Goal: Information Seeking & Learning: Learn about a topic

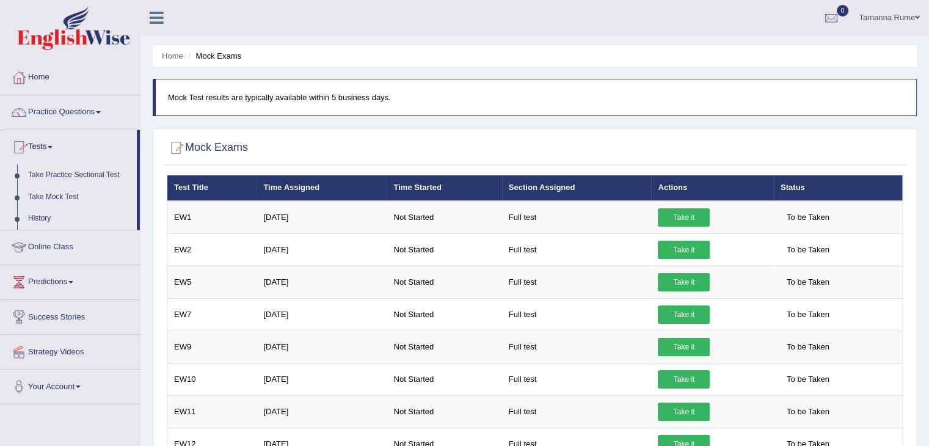
click at [49, 111] on link "Practice Questions" at bounding box center [70, 110] width 139 height 31
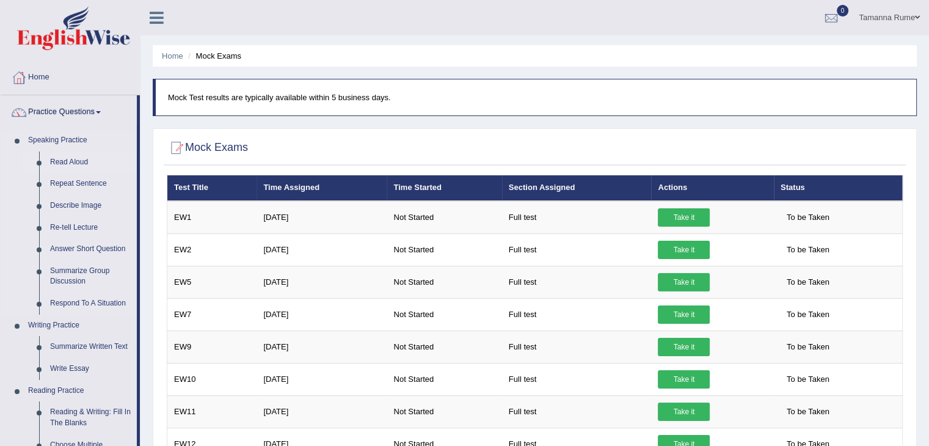
click at [56, 162] on link "Read Aloud" at bounding box center [91, 162] width 92 height 22
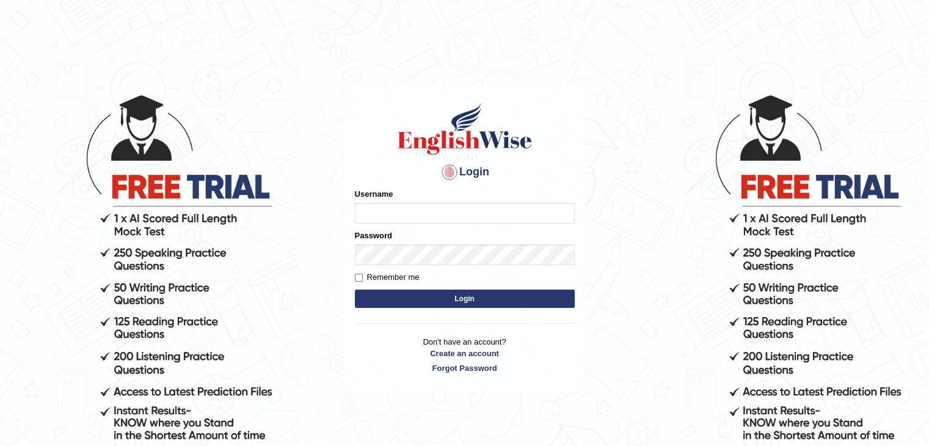
type input "tamanna05"
drag, startPoint x: 387, startPoint y: 294, endPoint x: 392, endPoint y: 103, distance: 191.3
click at [387, 206] on form "Please fix the following errors: Username tamanna05 Password Remember me Login" at bounding box center [465, 249] width 220 height 123
click at [471, 296] on button "Login" at bounding box center [465, 299] width 220 height 18
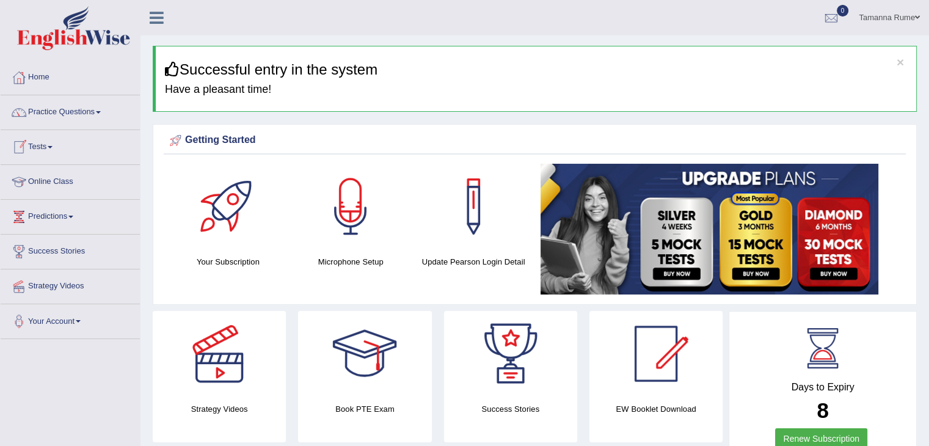
click at [67, 109] on link "Practice Questions" at bounding box center [70, 110] width 139 height 31
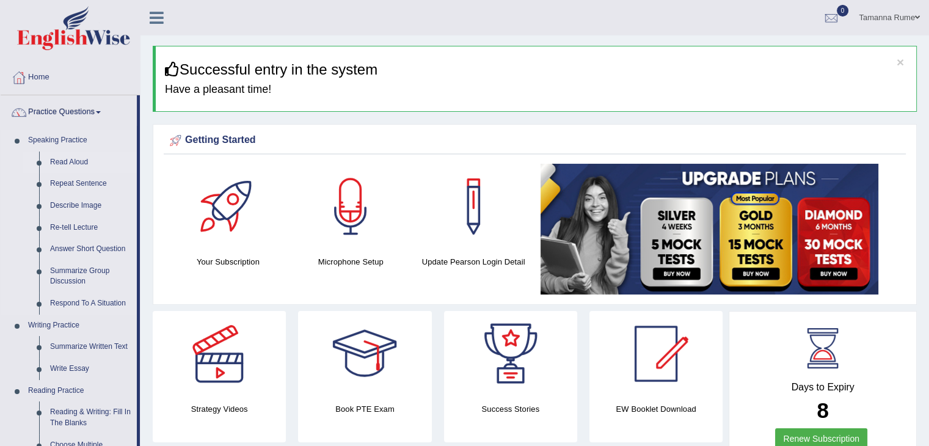
click at [64, 162] on link "Read Aloud" at bounding box center [91, 162] width 92 height 22
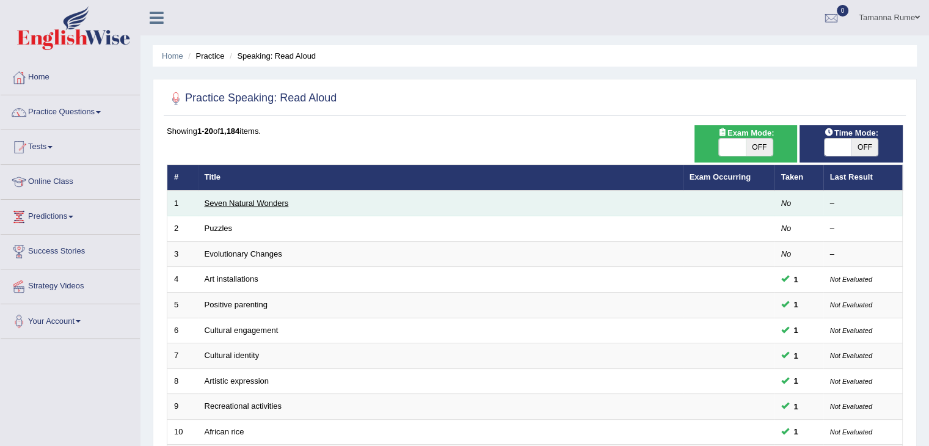
click at [239, 203] on link "Seven Natural Wonders" at bounding box center [247, 203] width 84 height 9
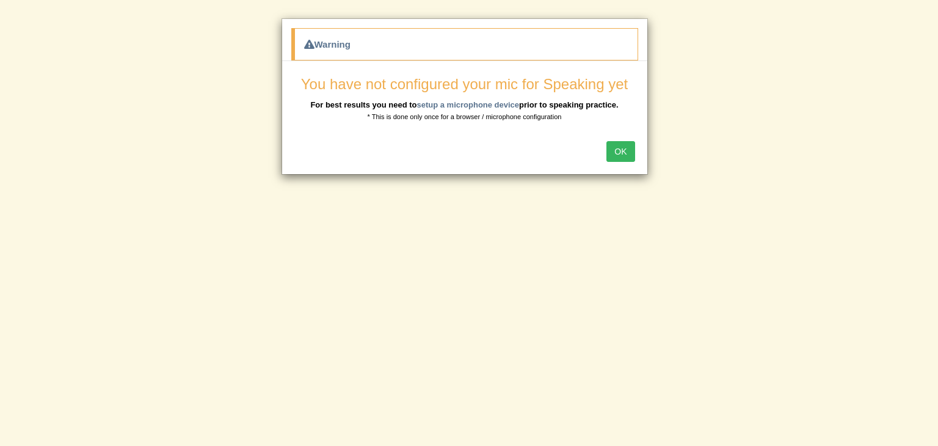
click at [625, 155] on button "OK" at bounding box center [621, 151] width 28 height 21
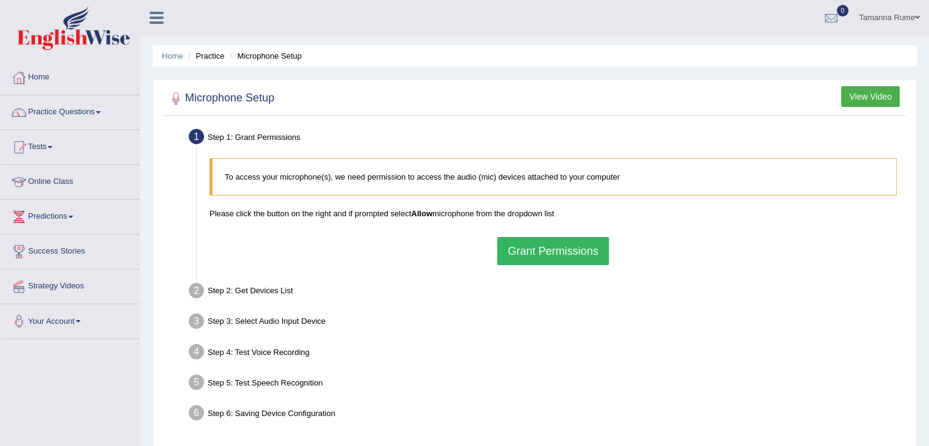
click at [533, 255] on button "Grant Permissions" at bounding box center [552, 251] width 111 height 28
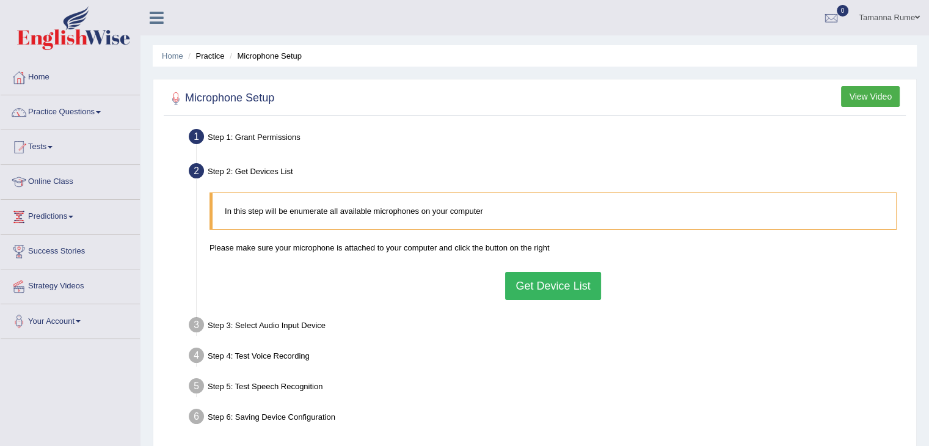
click at [548, 289] on button "Get Device List" at bounding box center [552, 286] width 95 height 28
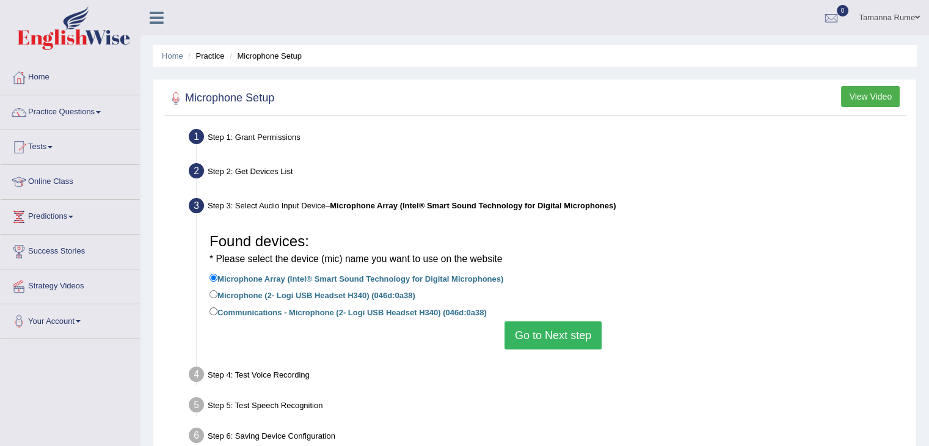
click at [533, 339] on button "Go to Next step" at bounding box center [553, 335] width 97 height 28
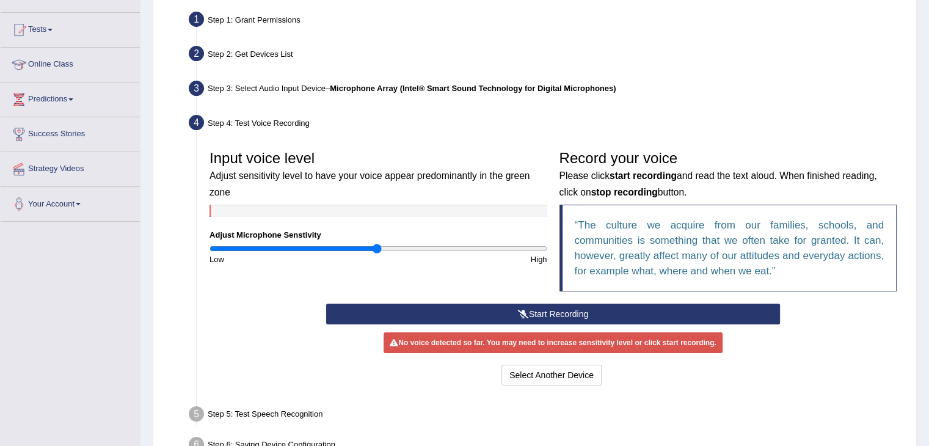
scroll to position [183, 0]
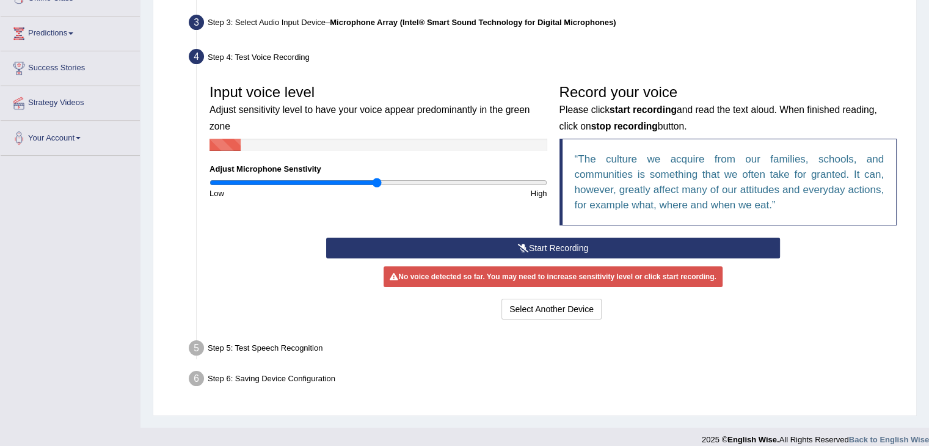
click at [496, 244] on button "Start Recording" at bounding box center [553, 248] width 454 height 21
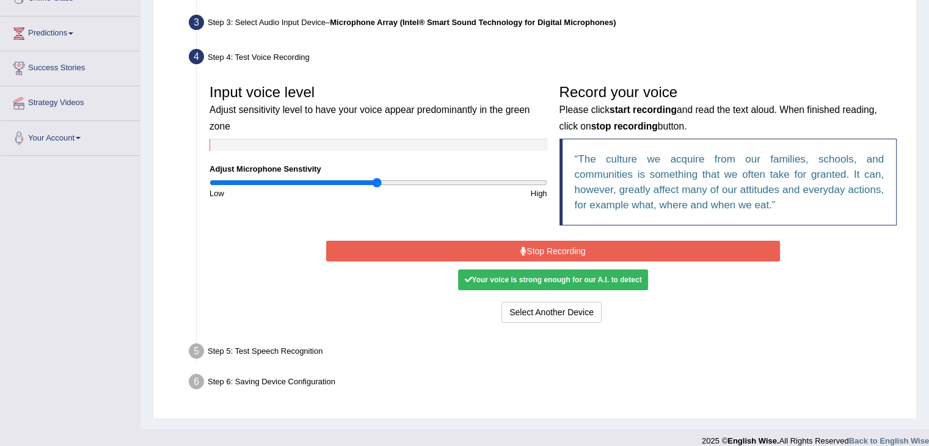
click at [478, 247] on button "Stop Recording" at bounding box center [553, 251] width 454 height 21
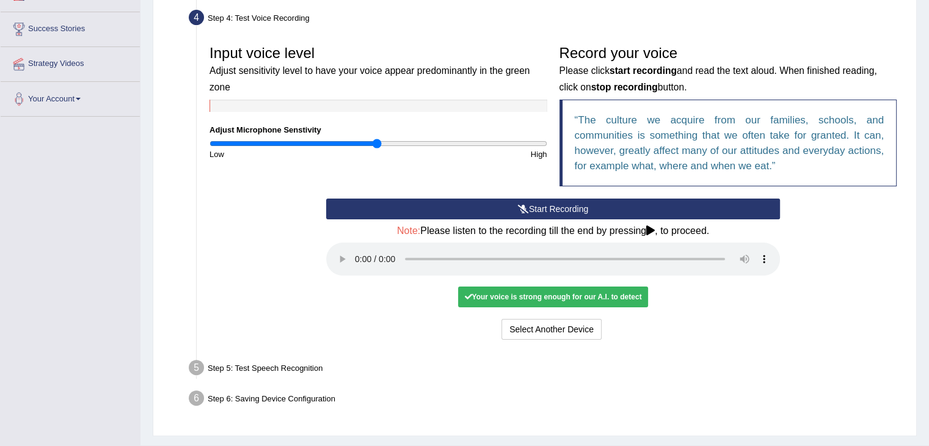
scroll to position [252, 0]
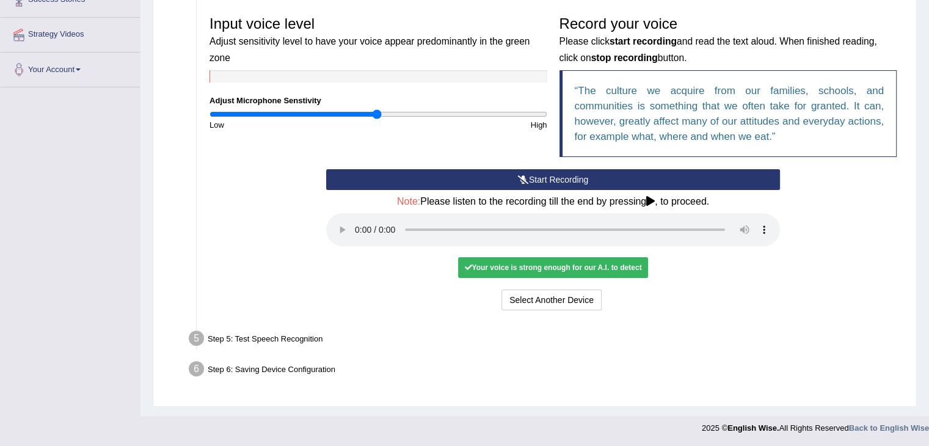
click at [548, 266] on div "Your voice is strong enough for our A.I. to detect" at bounding box center [552, 267] width 189 height 21
click at [259, 342] on div "Step 5: Test Speech Recognition" at bounding box center [546, 340] width 727 height 27
click at [268, 369] on div "Step 6: Saving Device Configuration" at bounding box center [546, 370] width 727 height 27
click at [278, 319] on ul "Step 1: Grant Permissions To access your microphone(s), we need permission to a…" at bounding box center [535, 129] width 736 height 511
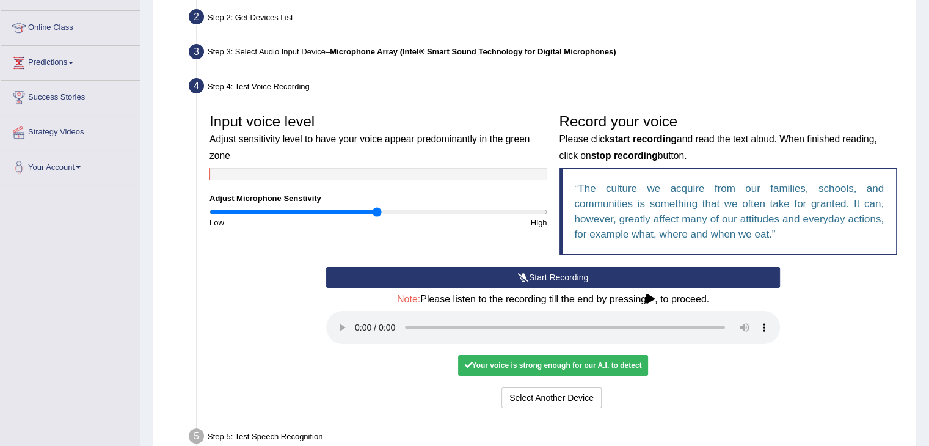
scroll to position [183, 0]
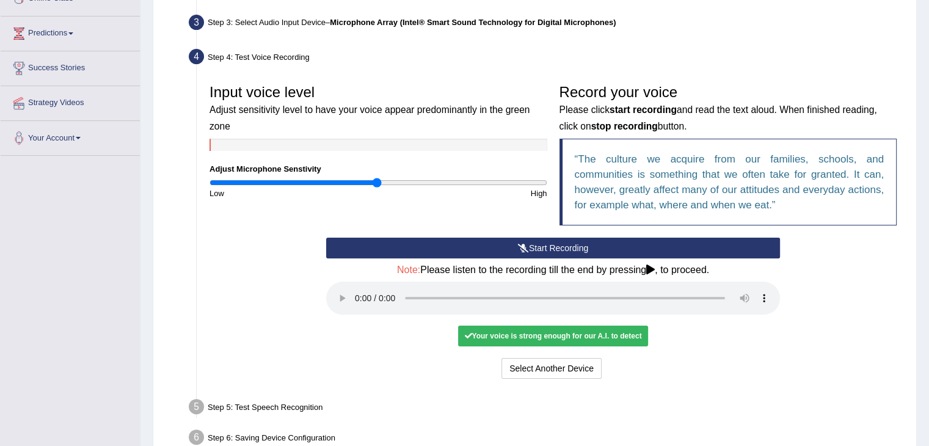
click at [765, 173] on q "The culture we acquire from our families, schools, and communities is something…" at bounding box center [730, 181] width 310 height 57
click at [652, 268] on icon at bounding box center [650, 269] width 9 height 10
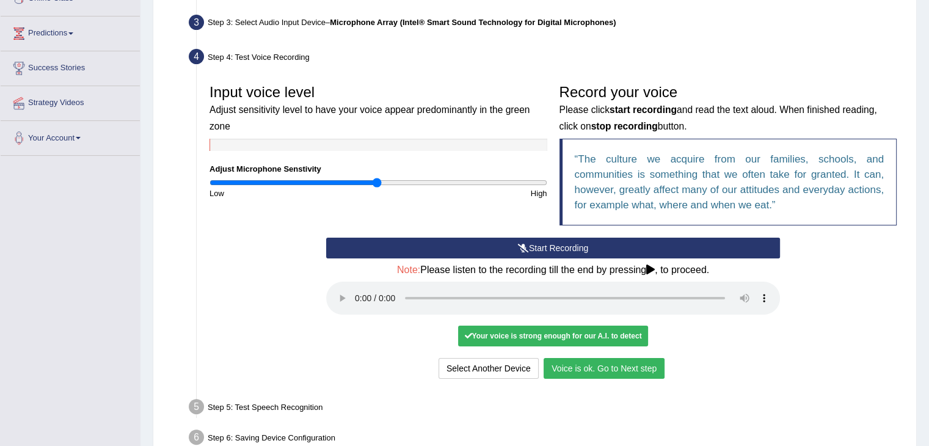
click at [616, 368] on button "Voice is ok. Go to Next step" at bounding box center [604, 368] width 121 height 21
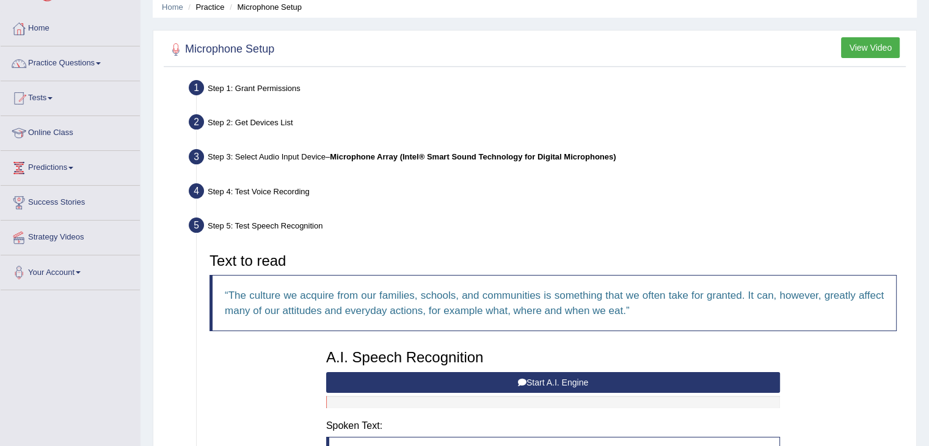
scroll to position [122, 0]
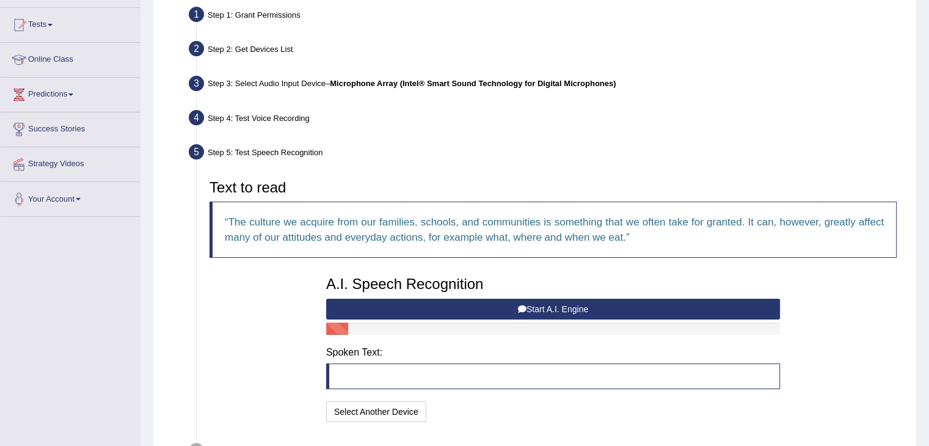
click at [483, 313] on button "Start A.I. Engine" at bounding box center [553, 309] width 454 height 21
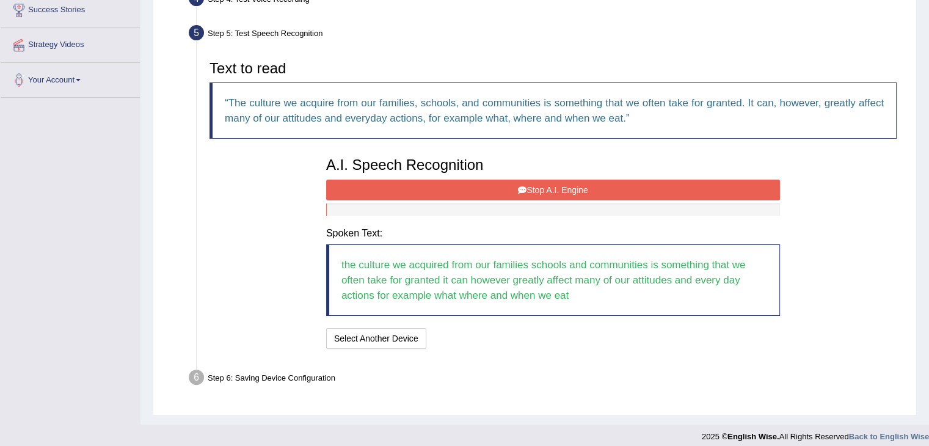
scroll to position [244, 0]
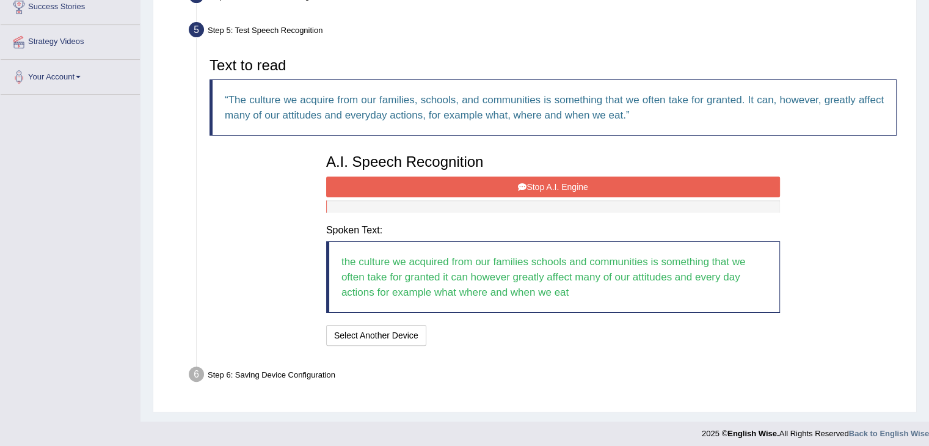
click at [535, 183] on button "Stop A.I. Engine" at bounding box center [553, 187] width 454 height 21
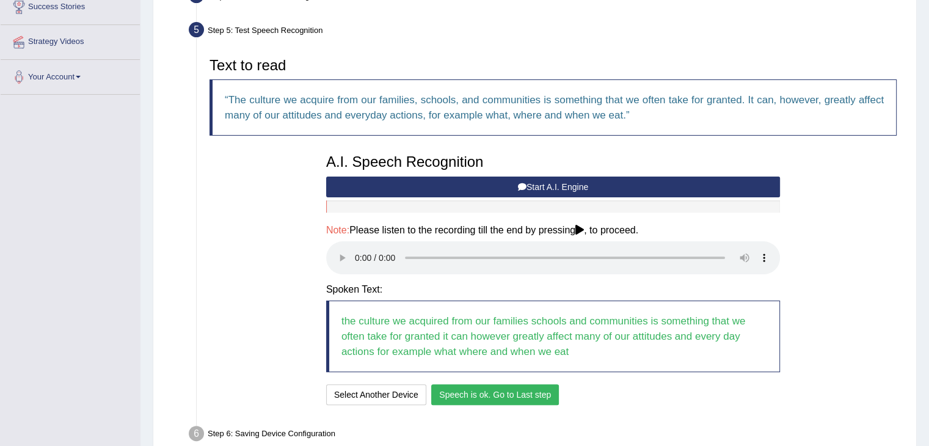
click at [454, 389] on button "Speech is ok. Go to Last step" at bounding box center [495, 394] width 128 height 21
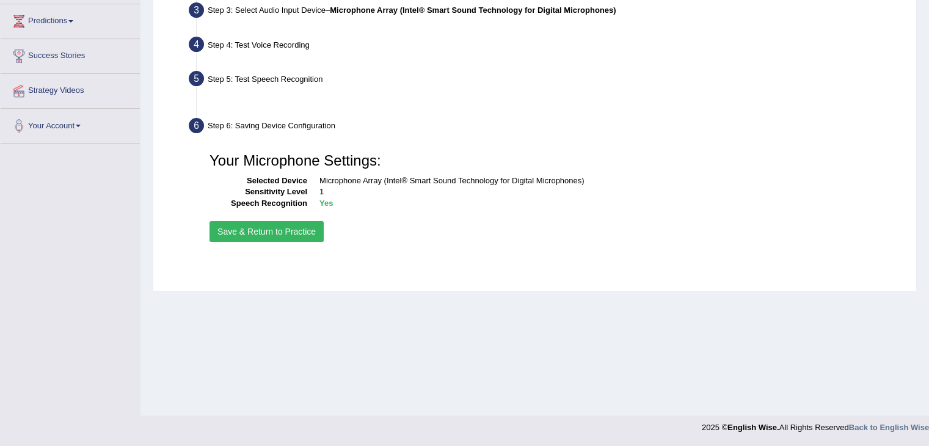
scroll to position [195, 0]
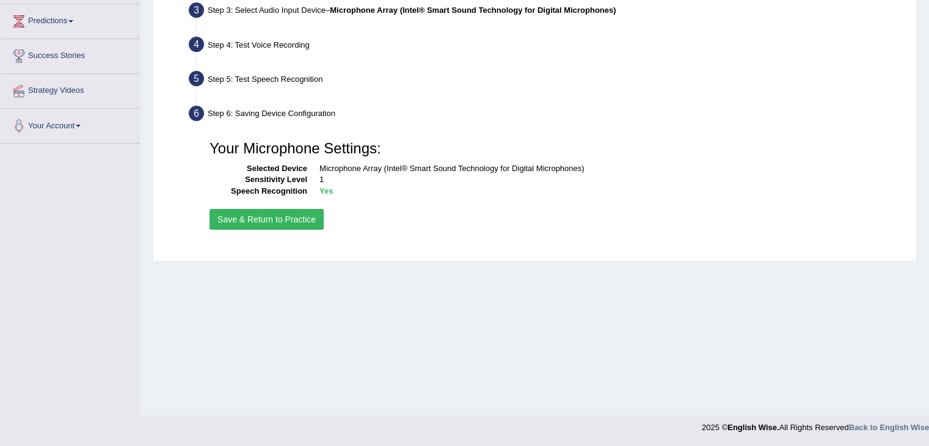
click at [293, 218] on button "Save & Return to Practice" at bounding box center [267, 219] width 114 height 21
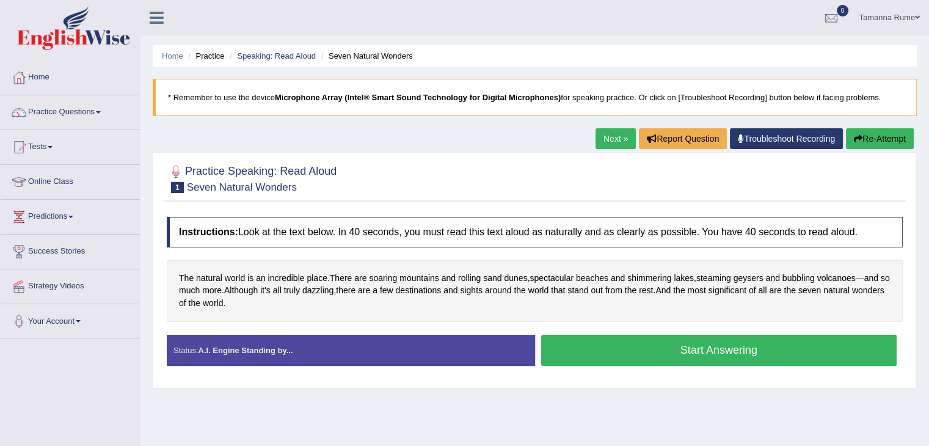
click at [735, 344] on button "Start Answering" at bounding box center [719, 350] width 356 height 31
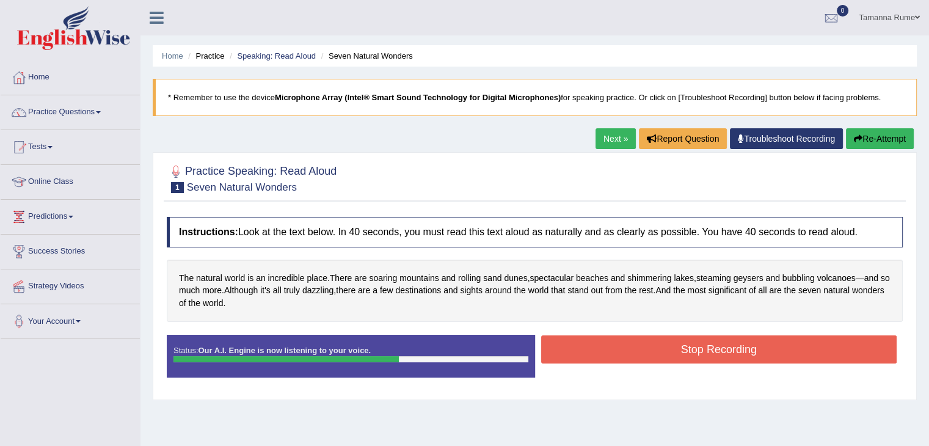
click at [645, 354] on button "Stop Recording" at bounding box center [719, 349] width 356 height 28
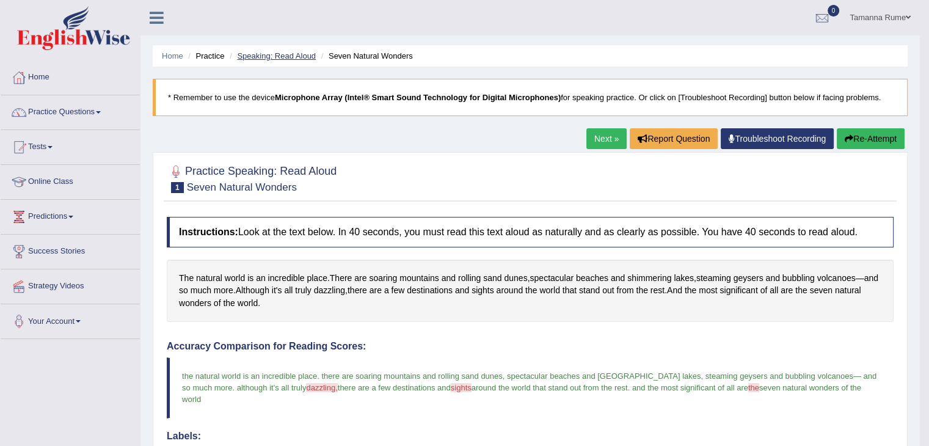
click at [278, 54] on link "Speaking: Read Aloud" at bounding box center [276, 55] width 79 height 9
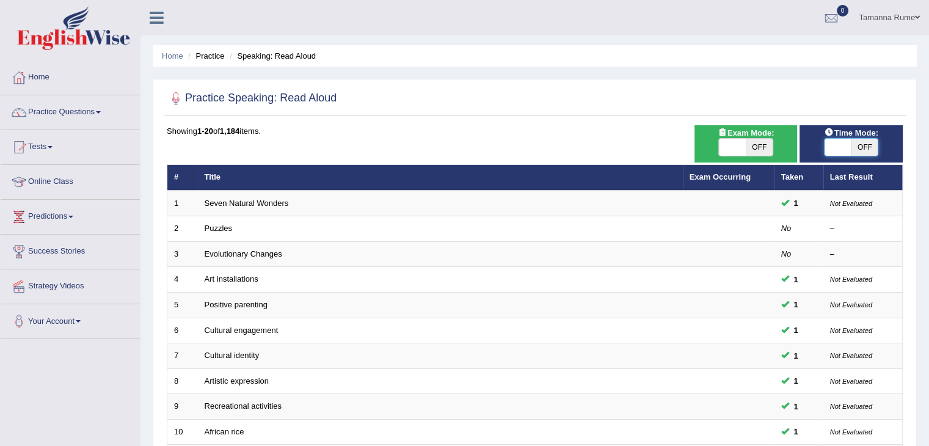
click at [845, 144] on span at bounding box center [838, 147] width 27 height 17
checkbox input "true"
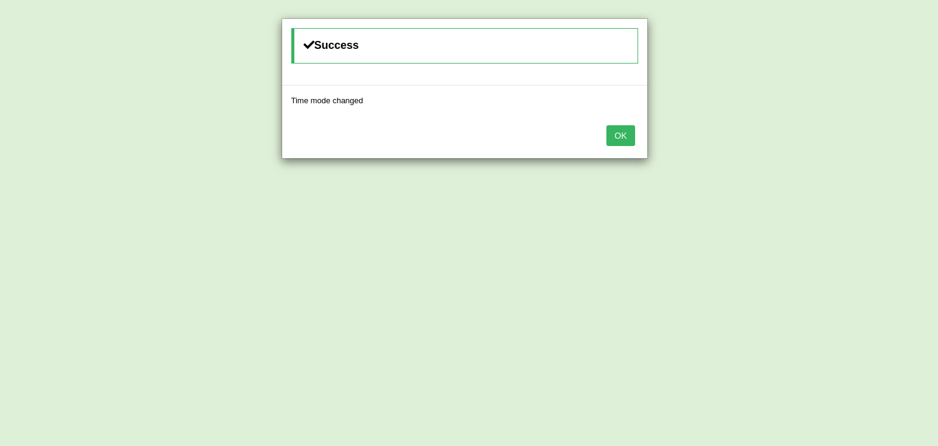
click at [611, 128] on button "OK" at bounding box center [621, 135] width 28 height 21
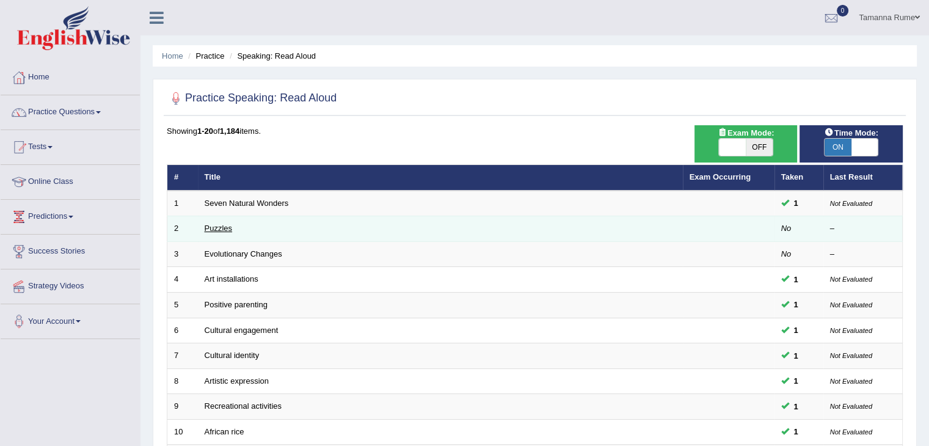
click at [210, 226] on link "Puzzles" at bounding box center [219, 228] width 28 height 9
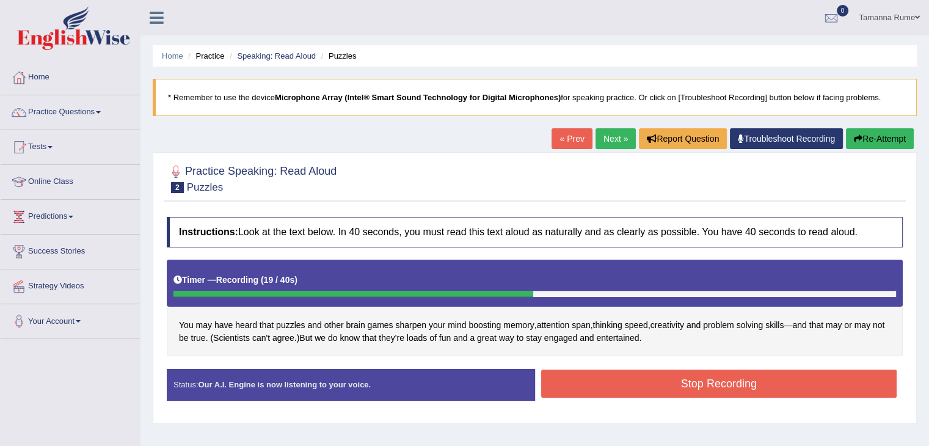
click at [602, 374] on button "Stop Recording" at bounding box center [719, 384] width 356 height 28
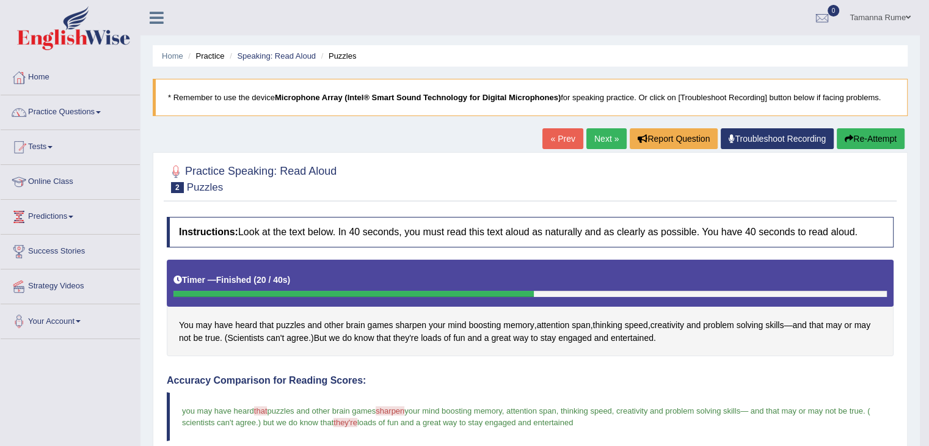
click at [603, 137] on link "Next »" at bounding box center [606, 138] width 40 height 21
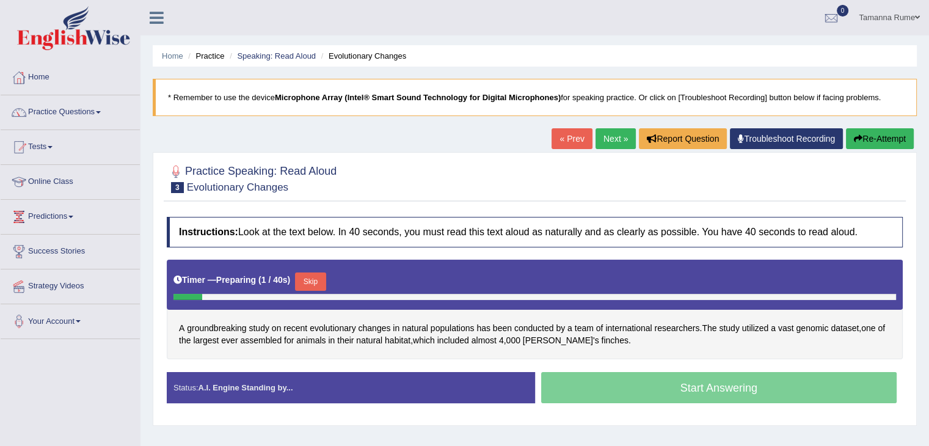
click at [321, 277] on button "Skip" at bounding box center [310, 281] width 31 height 18
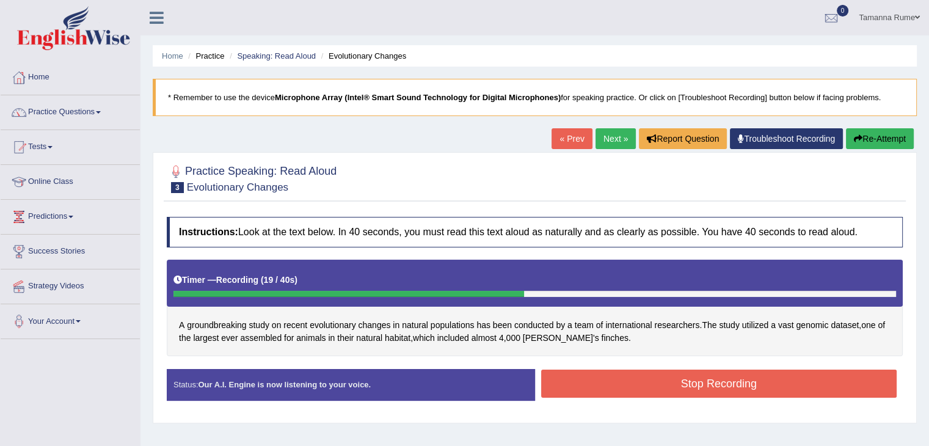
click at [564, 384] on button "Stop Recording" at bounding box center [719, 384] width 356 height 28
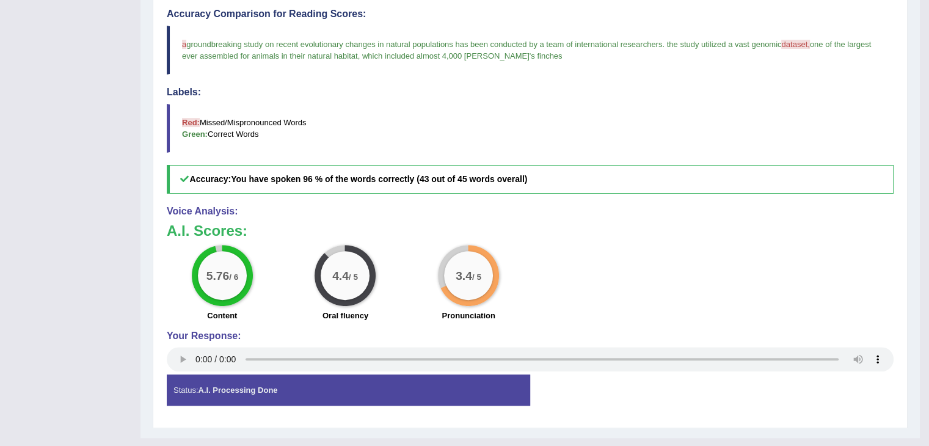
scroll to position [86, 0]
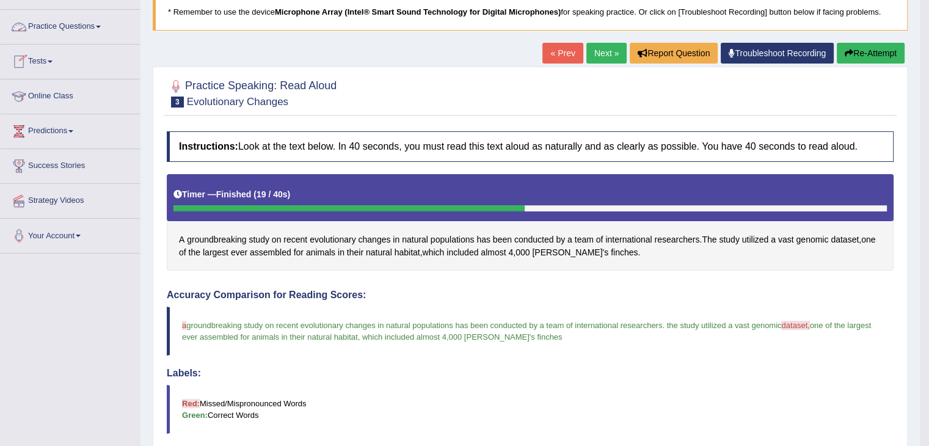
click at [46, 27] on link "Practice Questions" at bounding box center [70, 25] width 139 height 31
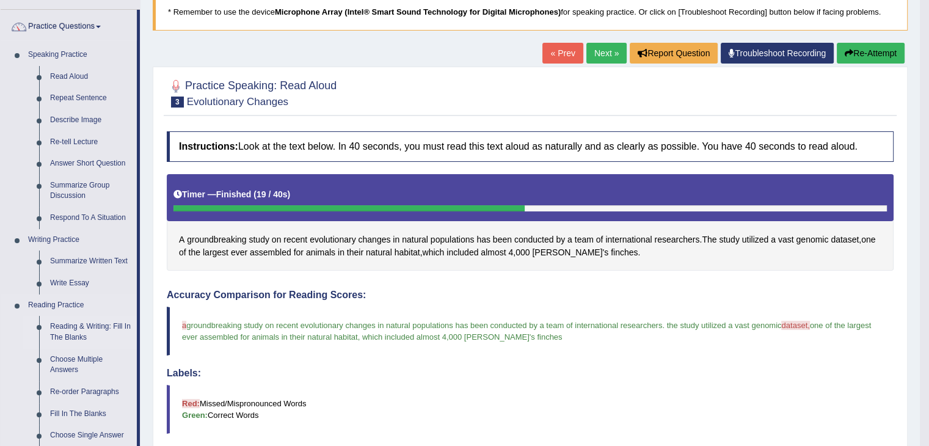
click at [102, 327] on link "Reading & Writing: Fill In The Blanks" at bounding box center [91, 332] width 92 height 32
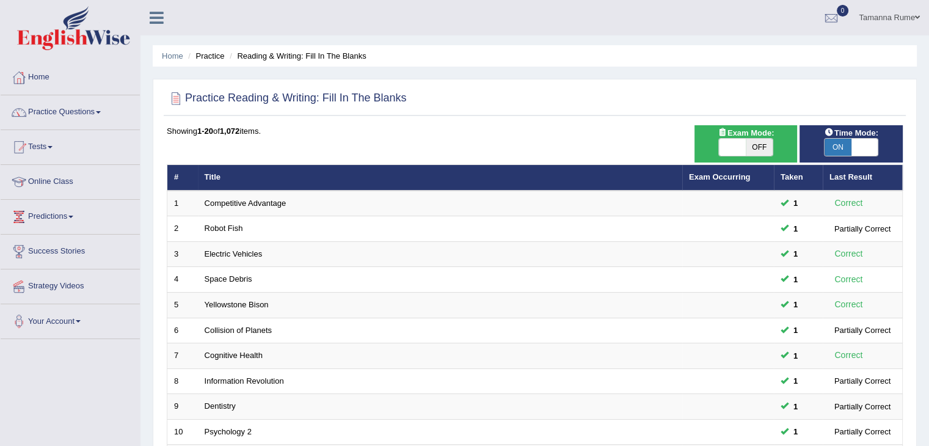
scroll to position [359, 0]
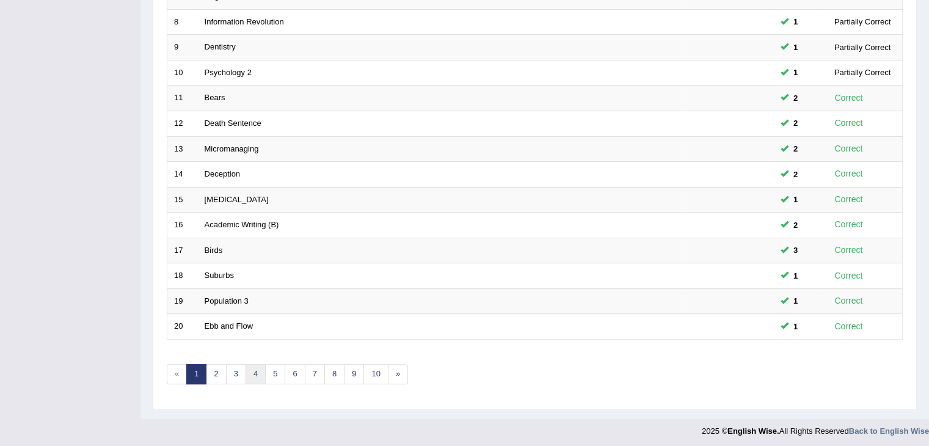
click at [250, 374] on link "4" at bounding box center [256, 374] width 20 height 20
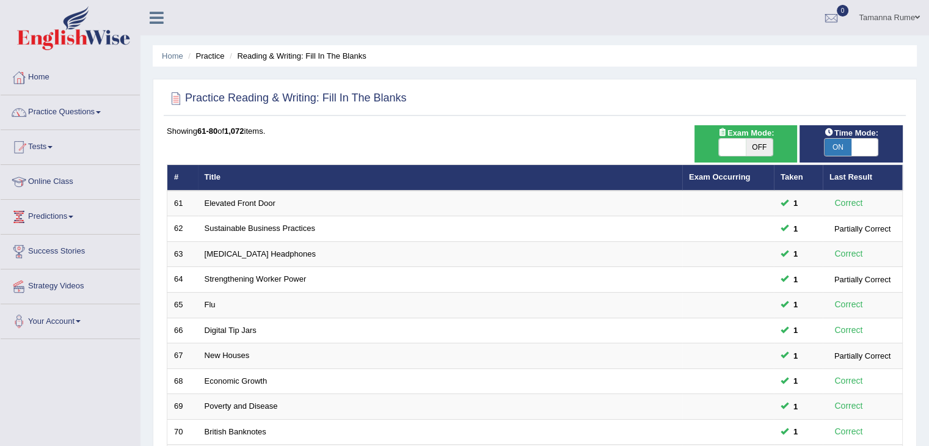
scroll to position [359, 0]
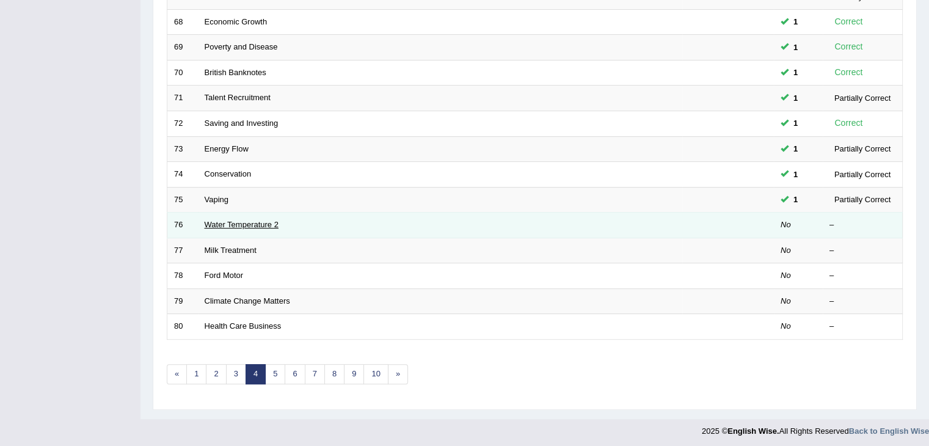
click at [256, 224] on link "Water Temperature 2" at bounding box center [242, 224] width 74 height 9
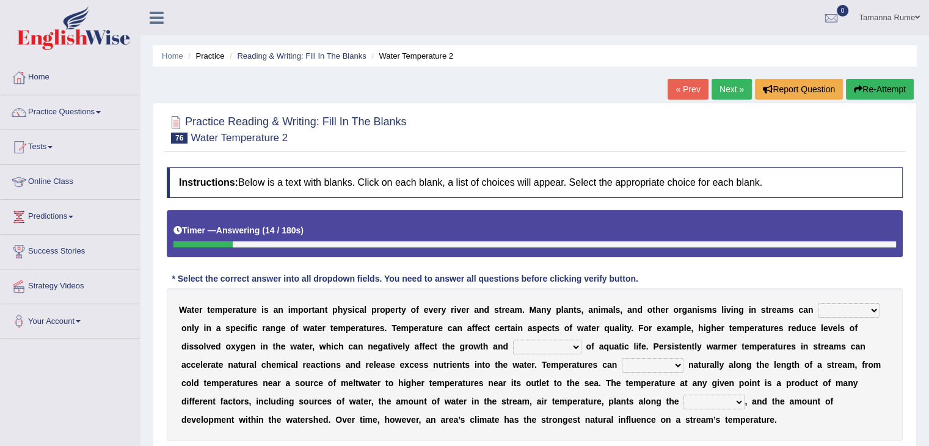
click at [880, 312] on div "W a t e r t e m p e r a t u r e i s a n i m p o r t a n t p h y s i c a l p r o…" at bounding box center [535, 364] width 736 height 153
click at [869, 311] on select "wither perish flourish deteriorate" at bounding box center [849, 310] width 62 height 15
select select "flourish"
click at [818, 303] on select "wither perish flourish deteriorate" at bounding box center [849, 310] width 62 height 15
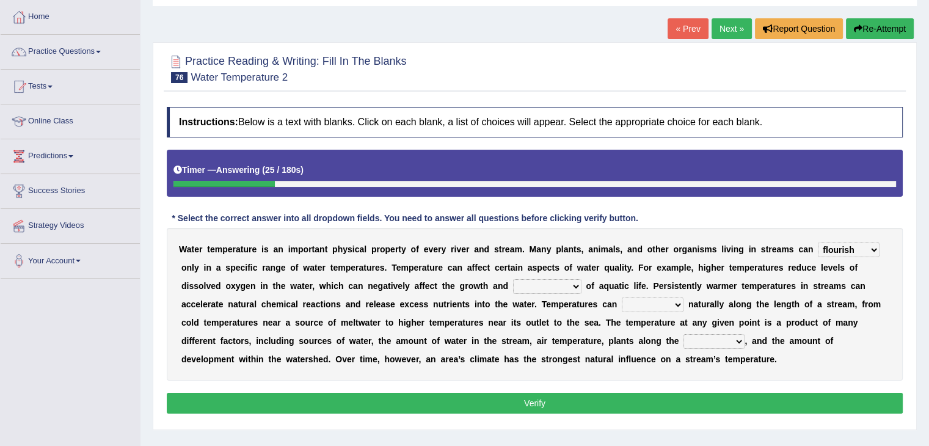
scroll to position [61, 0]
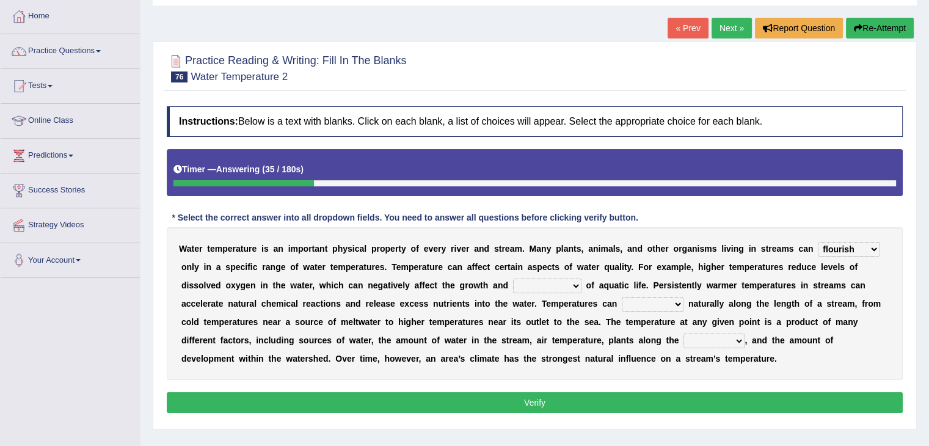
click at [574, 280] on select "productivity corrosion appreciation degradation" at bounding box center [547, 286] width 68 height 15
select select "productivity"
click at [513, 279] on select "productivity corrosion appreciation degradation" at bounding box center [547, 286] width 68 height 15
click at [676, 305] on select "decline vary remain deteriorate" at bounding box center [653, 304] width 62 height 15
select select "vary"
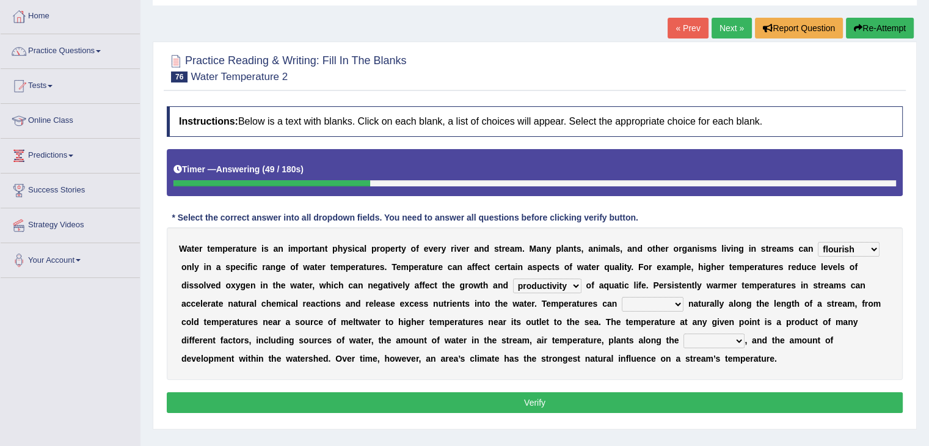
click at [622, 297] on select "decline vary remain deteriorate" at bounding box center [653, 304] width 62 height 15
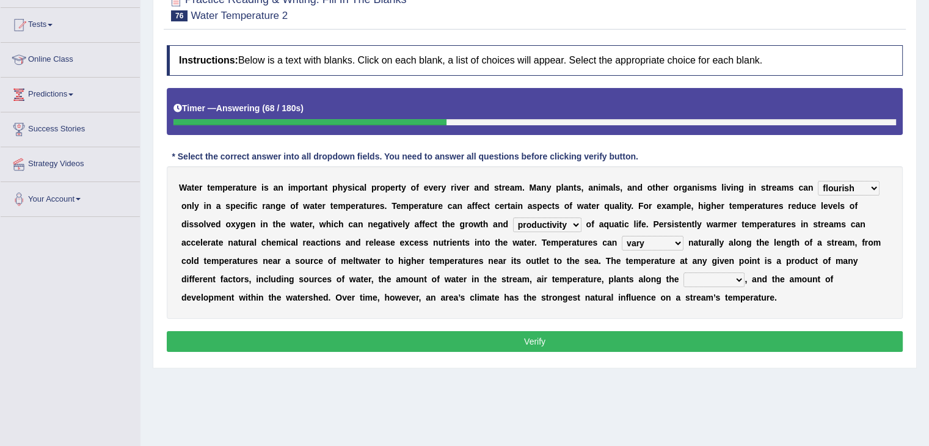
click at [734, 275] on select "mountains road forest bank" at bounding box center [713, 279] width 61 height 15
select select "bank"
click at [683, 272] on select "mountains road forest bank" at bounding box center [713, 279] width 61 height 15
click at [584, 336] on button "Verify" at bounding box center [535, 341] width 736 height 21
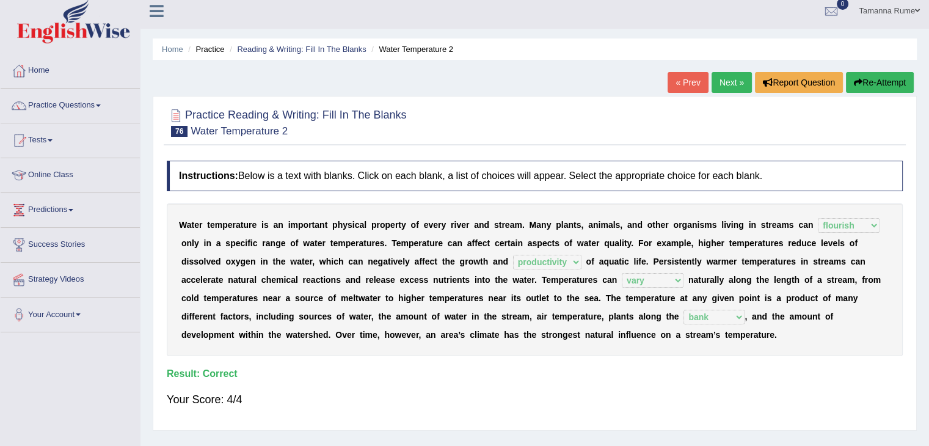
scroll to position [0, 0]
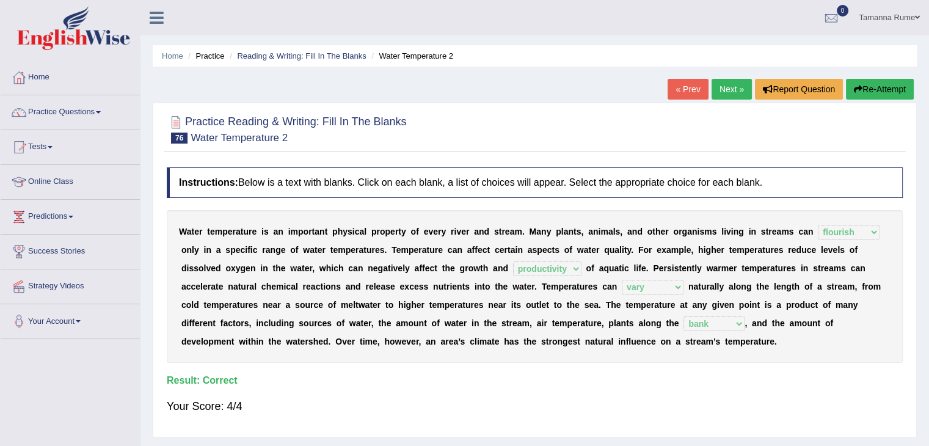
click at [726, 89] on link "Next »" at bounding box center [732, 89] width 40 height 21
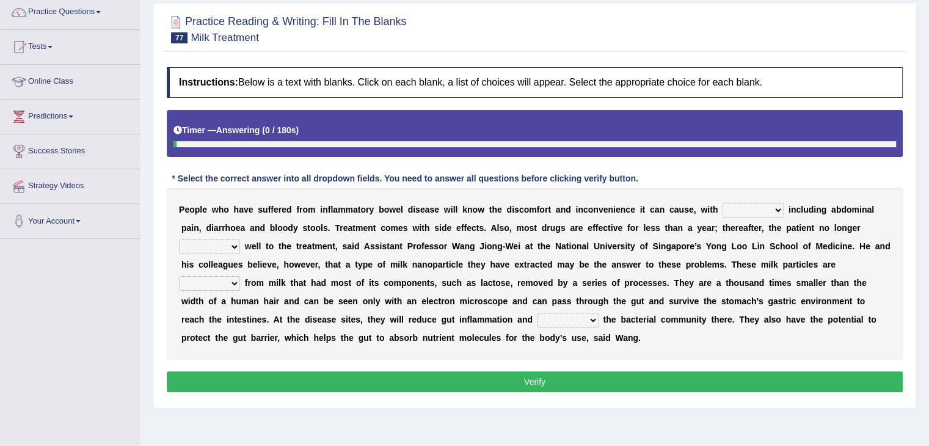
scroll to position [122, 0]
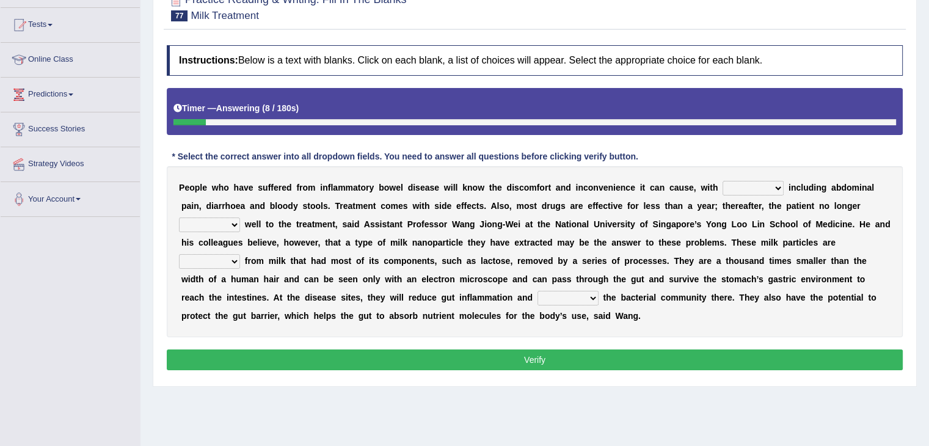
click at [776, 184] on select "symptoms sources causes benefits" at bounding box center [753, 188] width 61 height 15
select select "symptoms"
click at [723, 181] on select "symptoms sources causes benefits" at bounding box center [753, 188] width 61 height 15
click at [232, 222] on select "returns refers responds refuses" at bounding box center [209, 224] width 61 height 15
select select "responds"
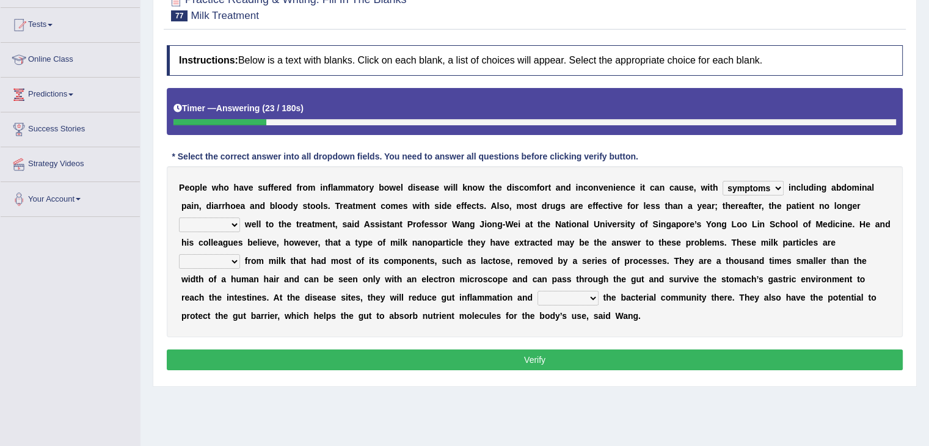
click at [179, 217] on select "returns refers responds refuses" at bounding box center [209, 224] width 61 height 15
click at [222, 258] on select "prohibited derived missed prevented" at bounding box center [209, 261] width 61 height 15
select select "derived"
click at [179, 254] on select "prohibited derived missed prevented" at bounding box center [209, 261] width 61 height 15
click at [586, 296] on select "restore erase quarantine disturb" at bounding box center [568, 298] width 61 height 15
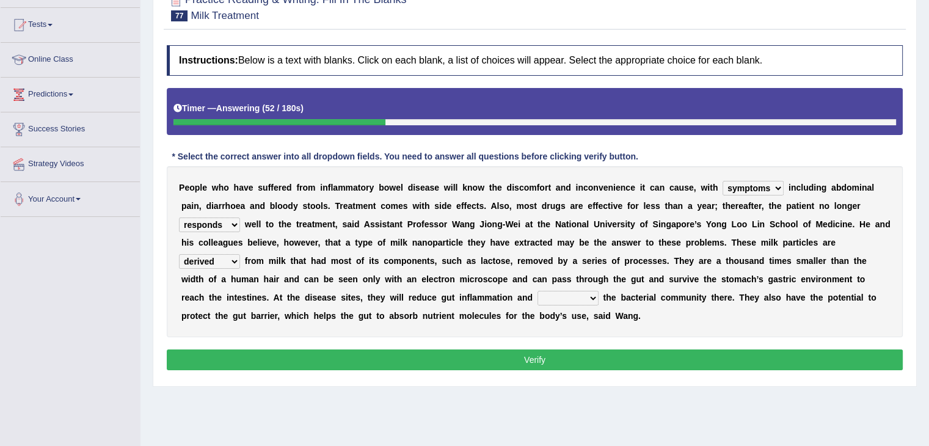
select select "restore"
click at [538, 291] on select "restore erase quarantine disturb" at bounding box center [568, 298] width 61 height 15
click at [503, 357] on button "Verify" at bounding box center [535, 359] width 736 height 21
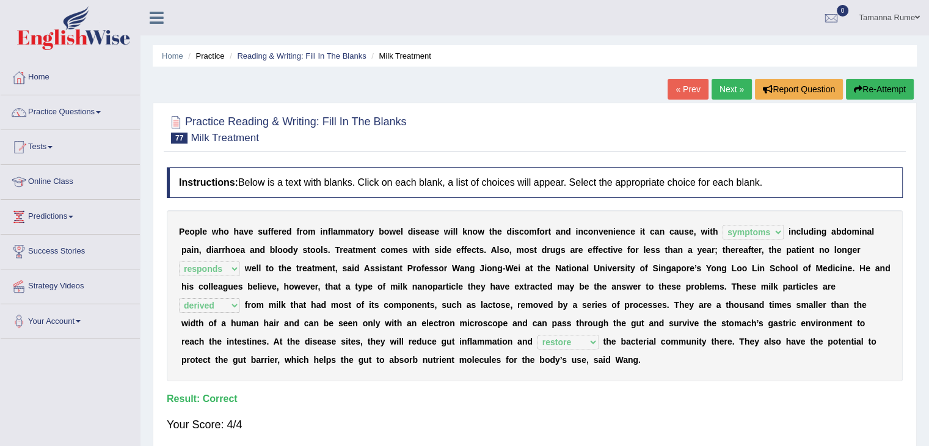
scroll to position [0, 0]
click at [721, 89] on link "Next »" at bounding box center [732, 89] width 40 height 21
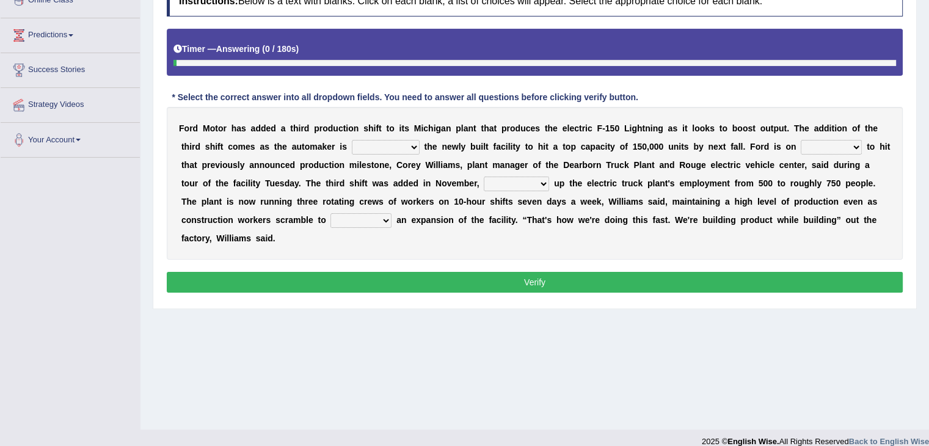
scroll to position [183, 0]
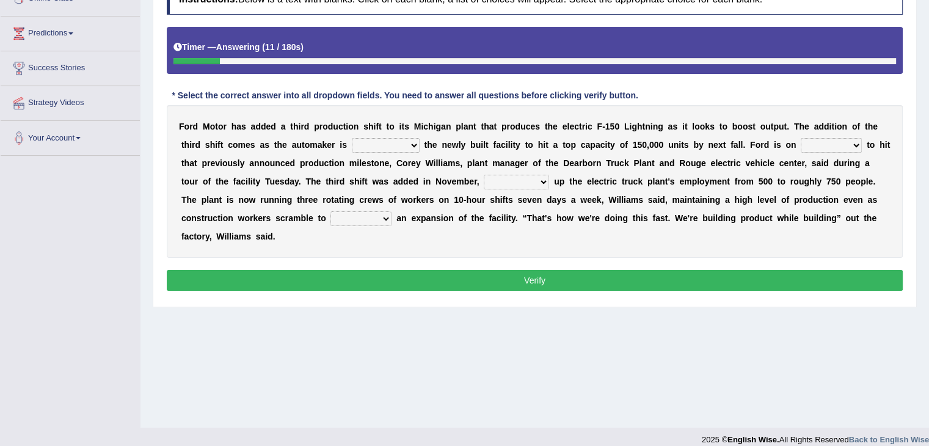
click at [409, 141] on select "selling decorating demolishing expanding" at bounding box center [386, 145] width 68 height 15
select select "expanding"
click at [352, 138] on select "selling decorating demolishing expanding" at bounding box center [386, 145] width 68 height 15
click at [851, 142] on select "foot table time track" at bounding box center [831, 145] width 61 height 15
select select "track"
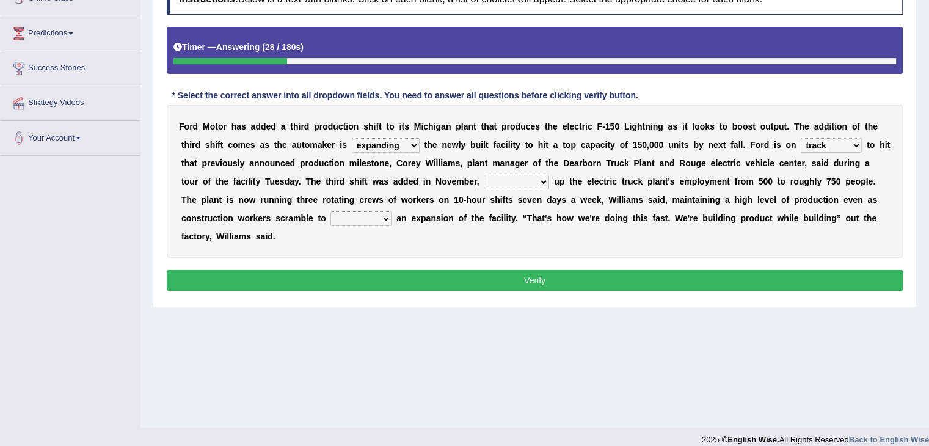
click at [801, 138] on select "foot table time track" at bounding box center [831, 145] width 61 height 15
click at [519, 179] on select "maintaining diminishing decreasing bumping" at bounding box center [516, 182] width 65 height 15
select select "bumping"
click at [484, 175] on select "maintaining diminishing decreasing bumping" at bounding box center [516, 182] width 65 height 15
click at [382, 213] on select "cease postpone complete reverse" at bounding box center [360, 218] width 61 height 15
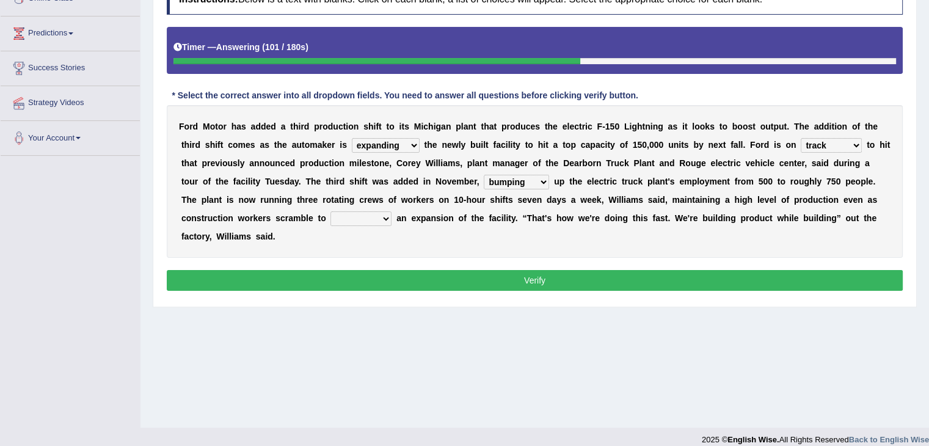
click at [330, 211] on select "cease postpone complete reverse" at bounding box center [360, 218] width 61 height 15
click at [384, 218] on select "cease postpone complete reverse" at bounding box center [360, 218] width 61 height 15
select select "complete"
click at [330, 211] on select "cease postpone complete reverse" at bounding box center [360, 218] width 61 height 15
click at [347, 285] on button "Verify" at bounding box center [535, 280] width 736 height 21
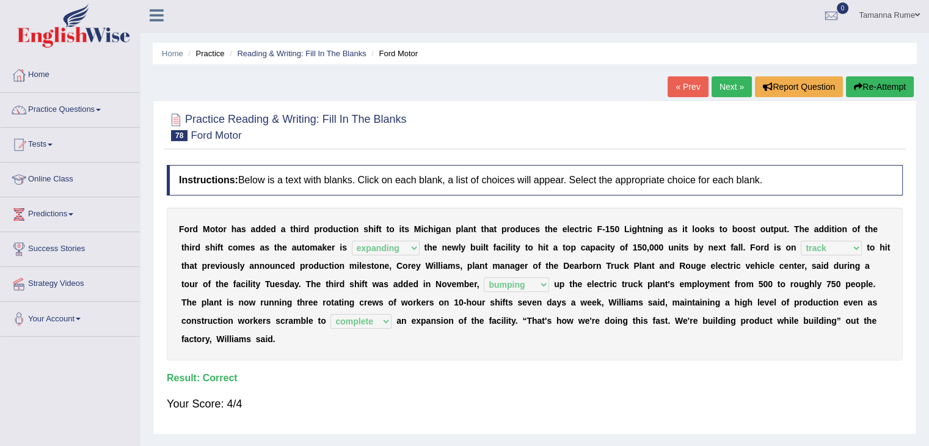
scroll to position [0, 0]
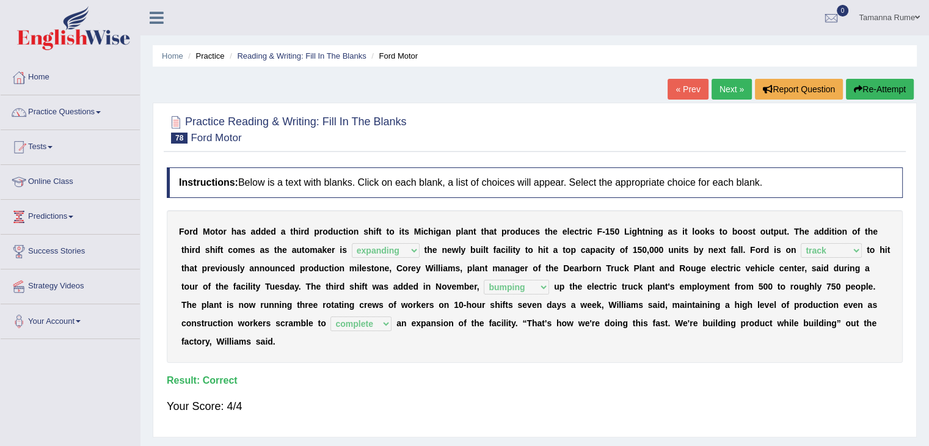
click at [724, 90] on link "Next »" at bounding box center [732, 89] width 40 height 21
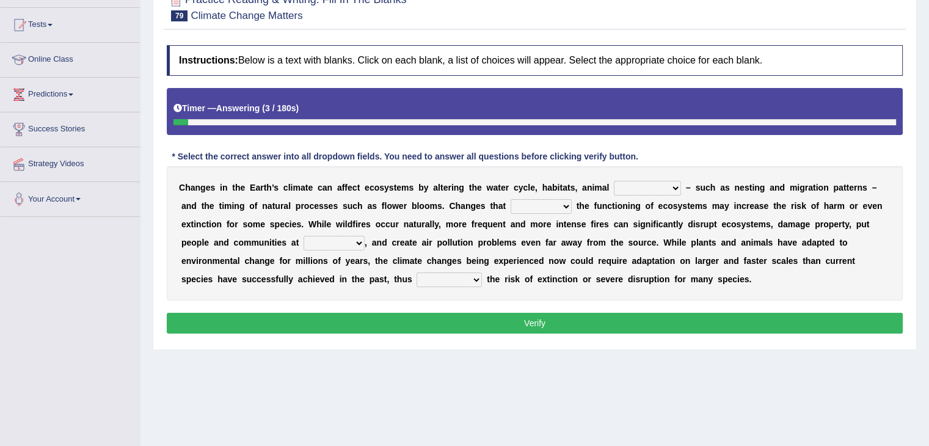
scroll to position [183, 0]
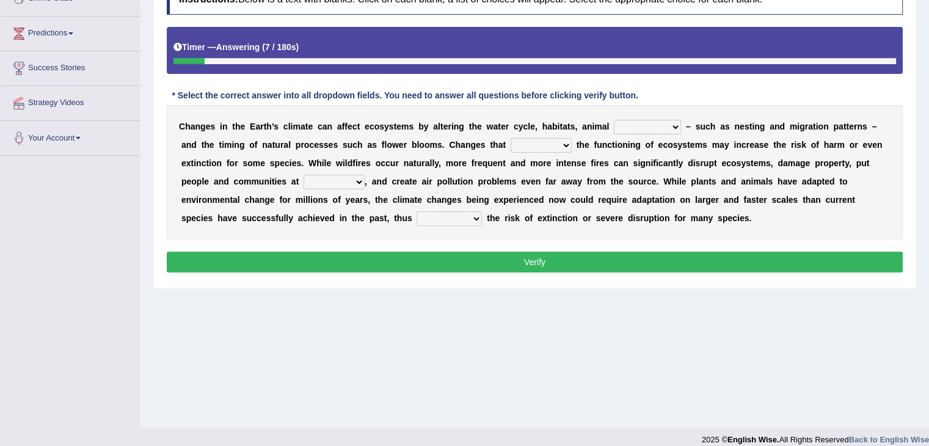
click at [672, 123] on select "creativity behavior weaknesses amounts" at bounding box center [647, 127] width 67 height 15
select select "behavior"
click at [614, 120] on select "creativity behavior weaknesses amounts" at bounding box center [647, 127] width 67 height 15
click at [557, 143] on select "enclose interfere disrupt benefit" at bounding box center [541, 145] width 61 height 15
select select "interfere"
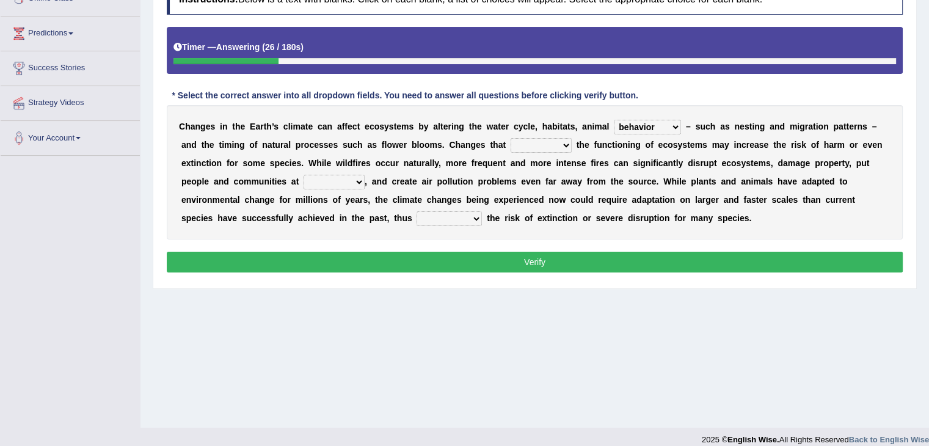
click at [511, 138] on select "enclose interfere disrupt benefit" at bounding box center [541, 145] width 61 height 15
click at [351, 177] on select "ease front risk first" at bounding box center [334, 182] width 61 height 15
select select "risk"
click at [304, 175] on select "ease front risk first" at bounding box center [334, 182] width 61 height 15
click at [433, 218] on select "mitigating increasing maintaining decreasing" at bounding box center [449, 218] width 65 height 15
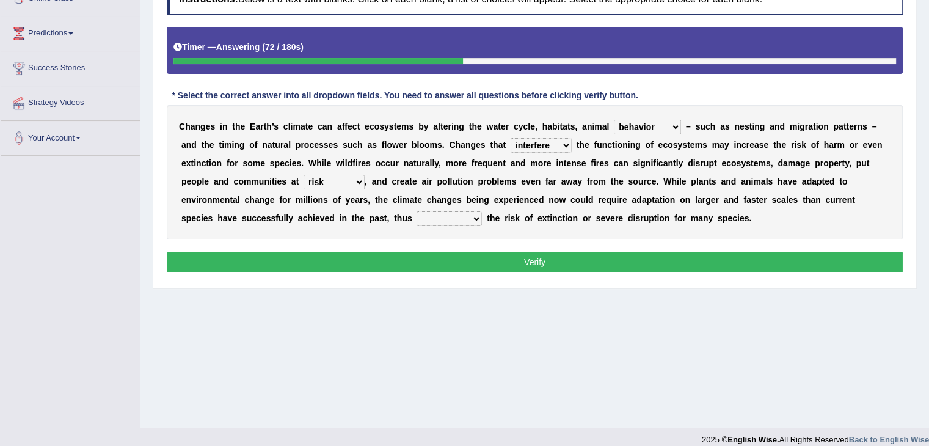
select select "increasing"
click at [417, 211] on select "mitigating increasing maintaining decreasing" at bounding box center [449, 218] width 65 height 15
click at [414, 263] on button "Verify" at bounding box center [535, 262] width 736 height 21
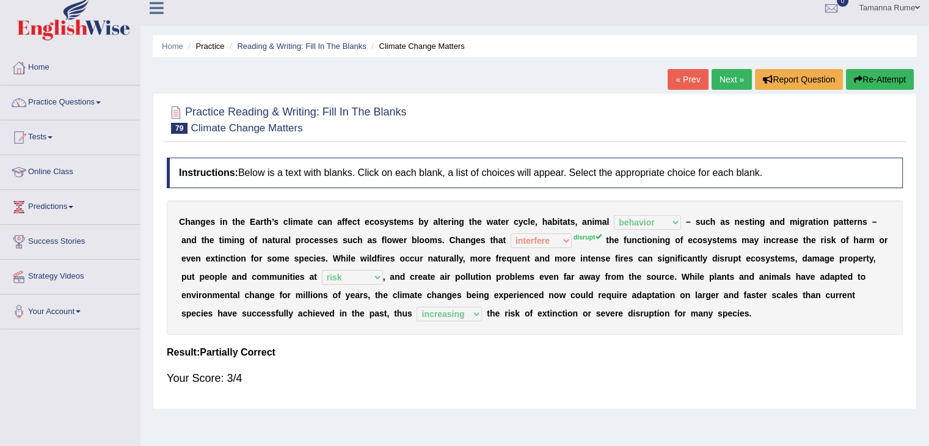
scroll to position [0, 0]
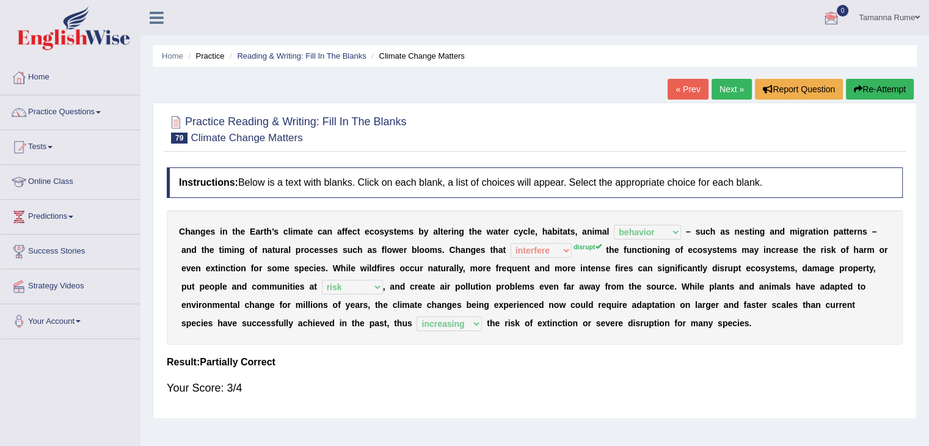
click at [738, 91] on link "Next »" at bounding box center [732, 89] width 40 height 21
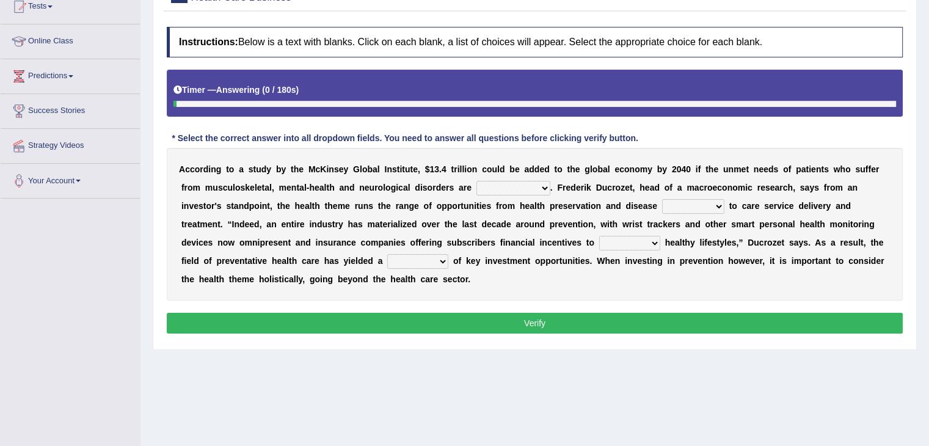
scroll to position [183, 0]
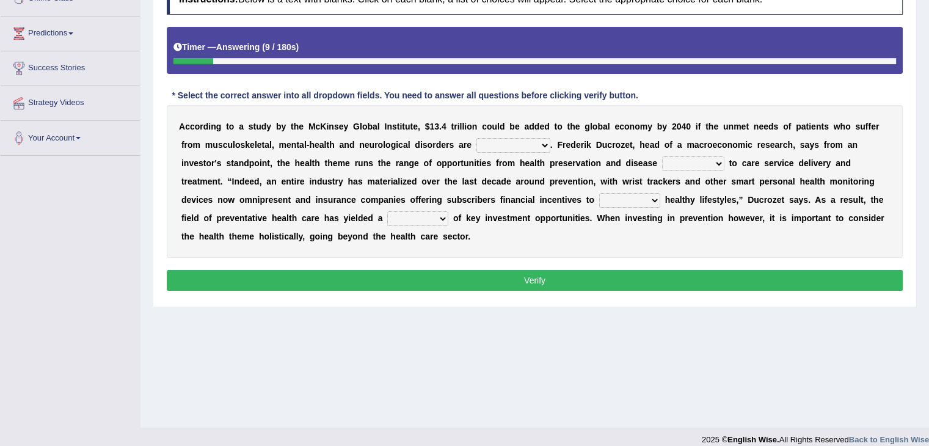
click at [545, 145] on select "demonstrated created addressed altered" at bounding box center [513, 145] width 74 height 15
select select "addressed"
click at [476, 138] on select "demonstrated created addressed altered" at bounding box center [513, 145] width 74 height 15
click at [715, 162] on select "prevention projection promotion prohibition" at bounding box center [693, 163] width 62 height 15
select select "prevention"
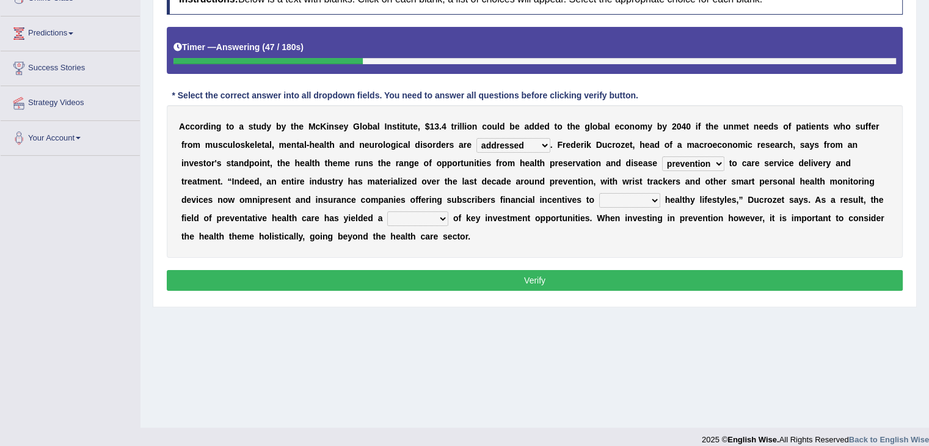
click at [662, 156] on select "prevention projection promotion prohibition" at bounding box center [693, 163] width 62 height 15
click at [652, 199] on select "adopt effect abandon extend" at bounding box center [629, 200] width 61 height 15
select select "adopt"
click at [599, 193] on select "adopt effect abandon extend" at bounding box center [629, 200] width 61 height 15
click at [438, 219] on select "number means team network" at bounding box center [417, 218] width 61 height 15
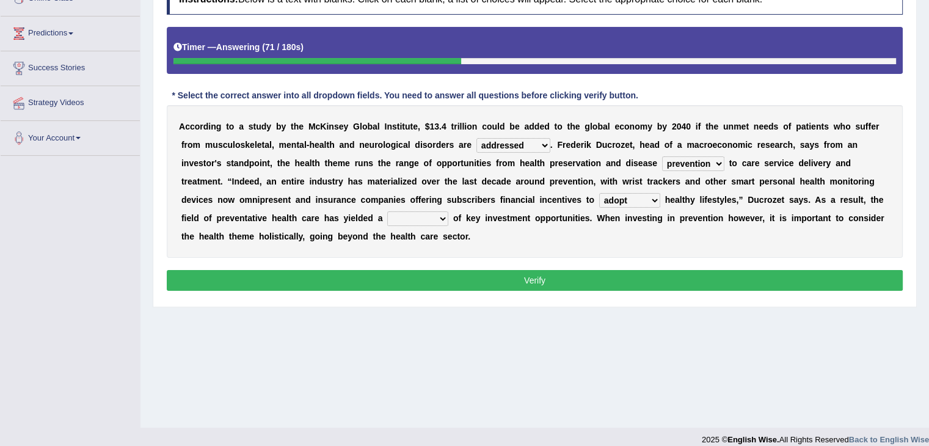
select select "number"
click at [387, 211] on select "number means team network" at bounding box center [417, 218] width 61 height 15
click at [417, 272] on button "Verify" at bounding box center [535, 280] width 736 height 21
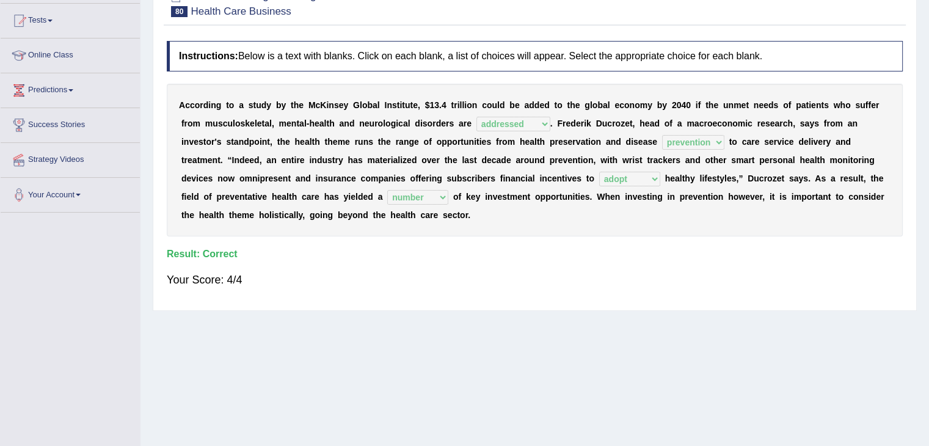
scroll to position [0, 0]
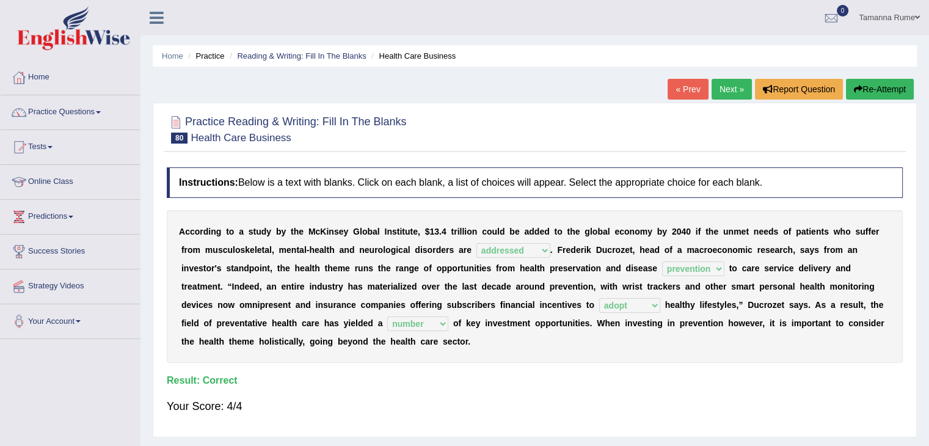
click at [719, 91] on link "Next »" at bounding box center [732, 89] width 40 height 21
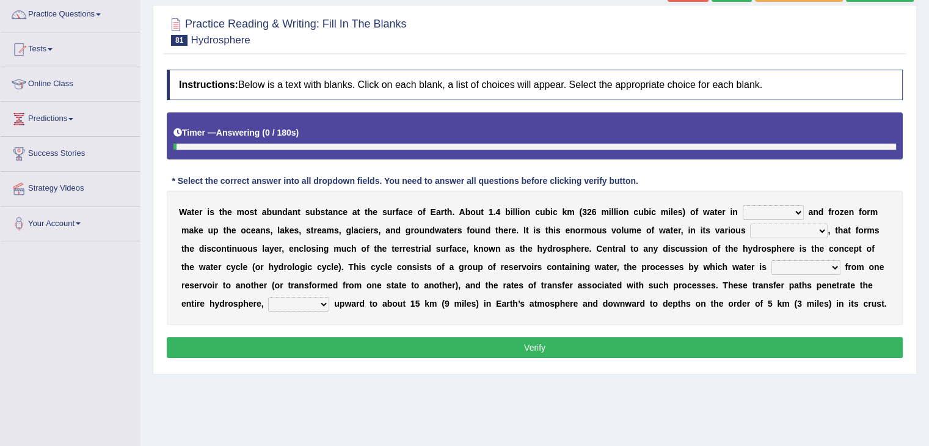
scroll to position [122, 0]
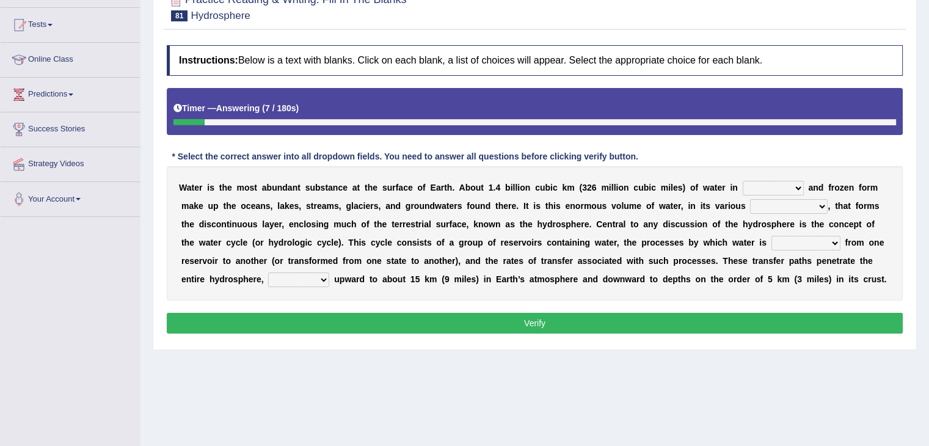
click at [793, 186] on select "liquid mixed gaseous solid" at bounding box center [773, 188] width 61 height 15
select select "liquid"
click at [743, 181] on select "liquid mixed gaseous solid" at bounding box center [773, 188] width 61 height 15
click at [818, 204] on select "levels formats fields manifestations" at bounding box center [789, 206] width 78 height 15
select select "levels"
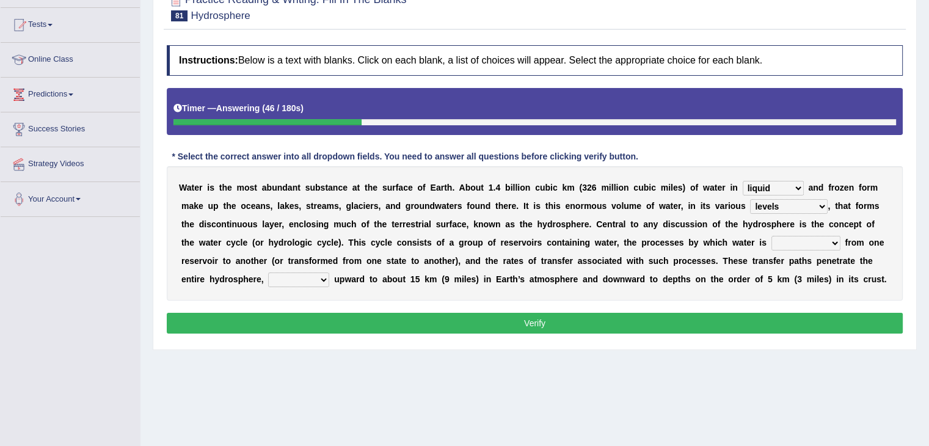
click at [750, 199] on select "levels formats fields manifestations" at bounding box center [789, 206] width 78 height 15
click at [831, 242] on select "transmitted transferred translated transplanted" at bounding box center [805, 243] width 69 height 15
select select "transferred"
click at [771, 236] on select "transmitted transferred translated transplanted" at bounding box center [805, 243] width 69 height 15
click at [821, 241] on select "transmitted transferred translated transplanted" at bounding box center [805, 243] width 69 height 15
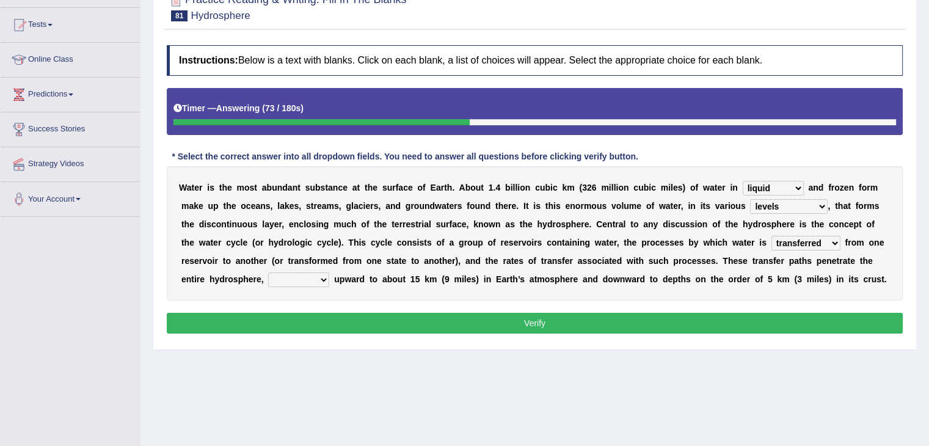
click at [771, 236] on select "transmitted transferred translated transplanted" at bounding box center [805, 243] width 69 height 15
click at [317, 274] on select "extending diving flying soanng" at bounding box center [298, 279] width 61 height 15
select select "extending"
click at [268, 272] on select "extending diving flying soanng" at bounding box center [298, 279] width 61 height 15
click at [304, 317] on button "Verify" at bounding box center [535, 323] width 736 height 21
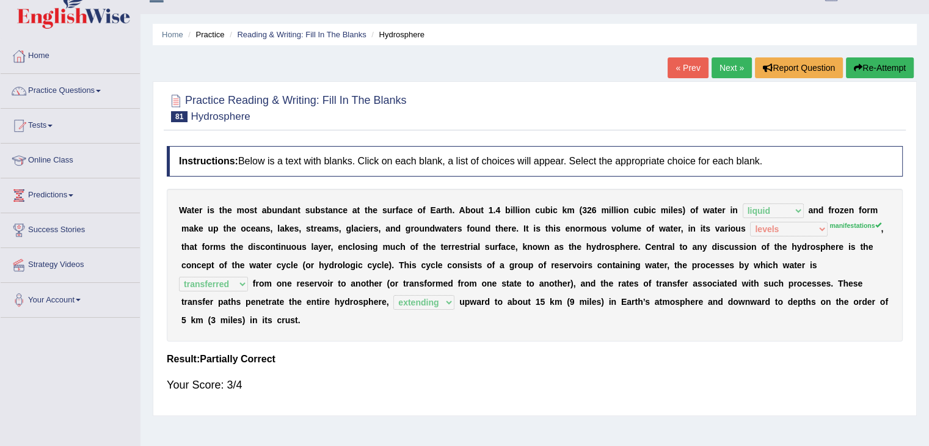
scroll to position [0, 0]
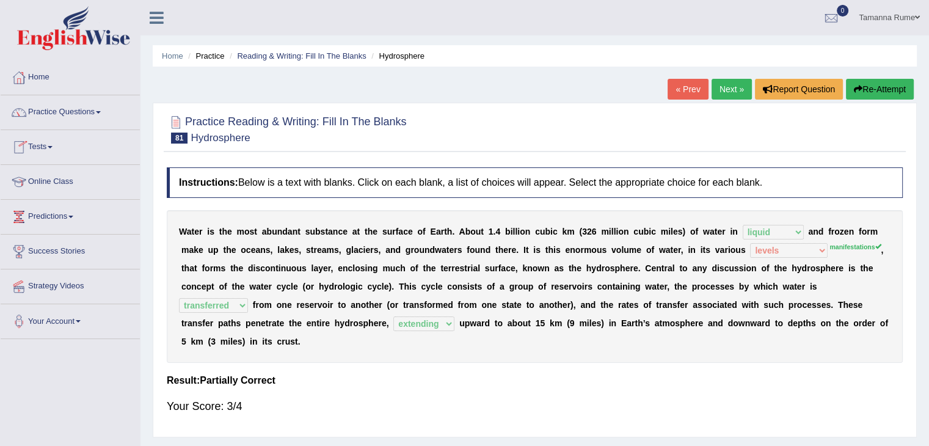
click at [723, 85] on link "Next »" at bounding box center [732, 89] width 40 height 21
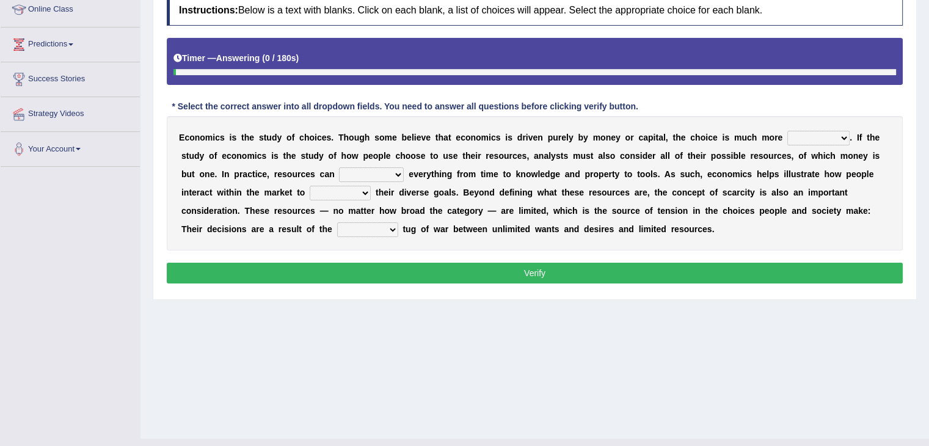
scroll to position [183, 0]
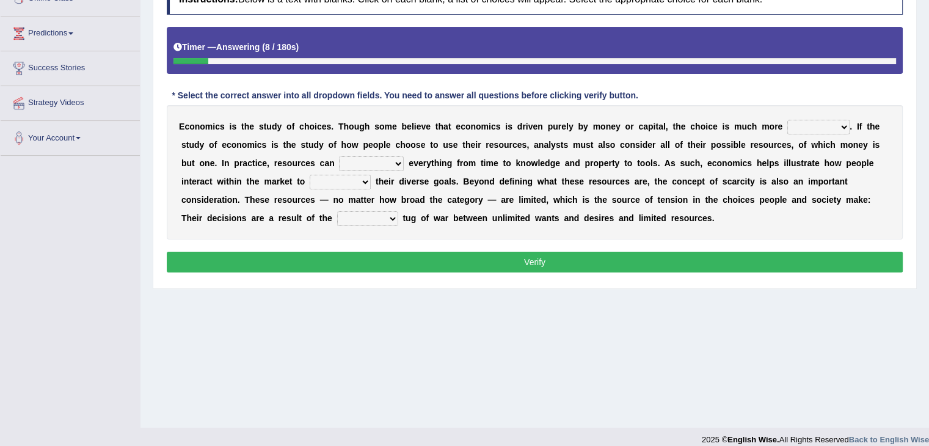
click at [836, 128] on select "discursive permissive expansive expensive" at bounding box center [818, 127] width 62 height 15
select select "expansive"
click at [787, 120] on select "discursive permissive expansive expensive" at bounding box center [818, 127] width 62 height 15
click at [397, 164] on select "trespass surpass debate encompass" at bounding box center [371, 163] width 65 height 15
select select "encompass"
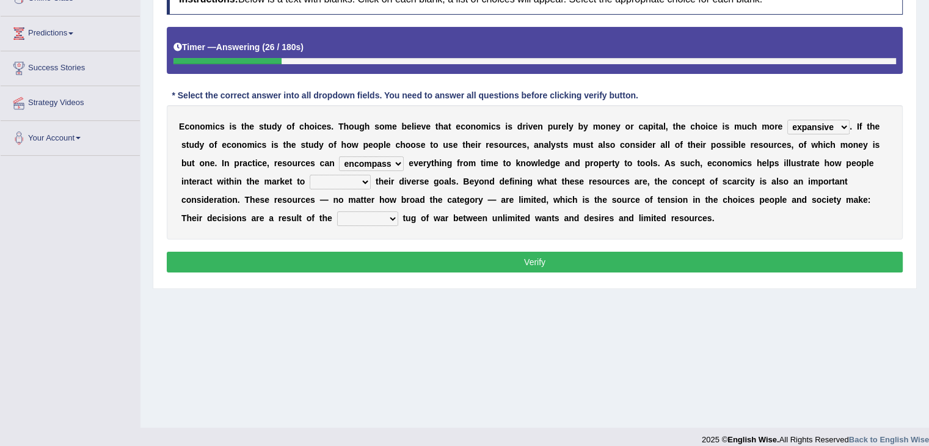
click at [339, 156] on select "trespass surpass debate encompass" at bounding box center [371, 163] width 65 height 15
click at [362, 179] on select "idolize realize utilize finalize" at bounding box center [340, 182] width 61 height 15
click at [310, 175] on select "idolize realize utilize finalize" at bounding box center [340, 182] width 61 height 15
click at [359, 178] on select "idolize realize utilize finalize" at bounding box center [340, 182] width 61 height 15
select select "finalize"
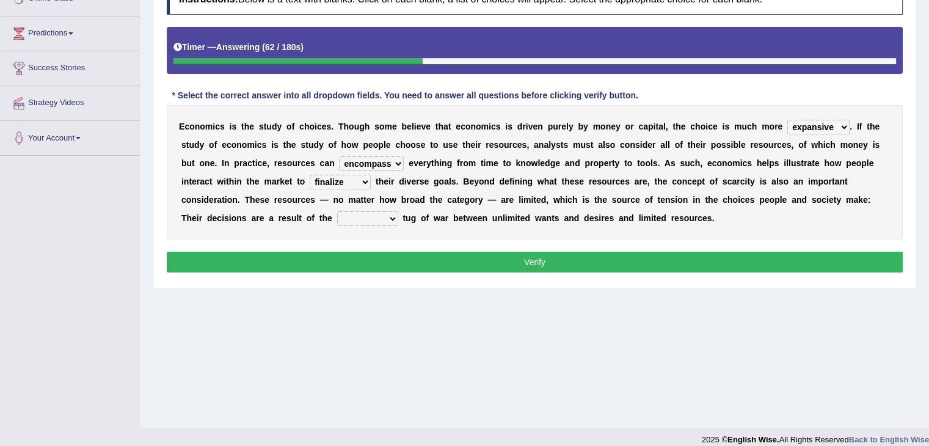
click at [310, 175] on select "idolize realize utilize finalize" at bounding box center [340, 182] width 61 height 15
click at [383, 216] on select "resonant extant blatant constant" at bounding box center [367, 218] width 61 height 15
select select "constant"
click at [337, 211] on select "resonant extant blatant constant" at bounding box center [367, 218] width 61 height 15
click at [378, 260] on button "Verify" at bounding box center [535, 262] width 736 height 21
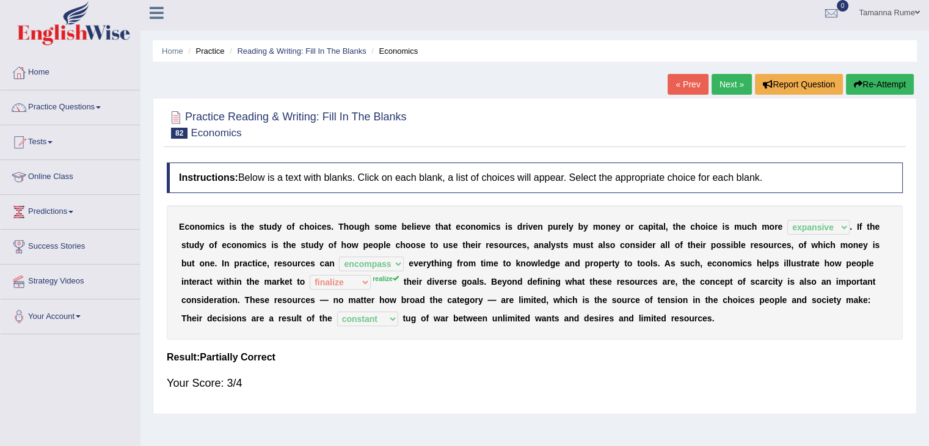
scroll to position [0, 0]
